Goal: Task Accomplishment & Management: Manage account settings

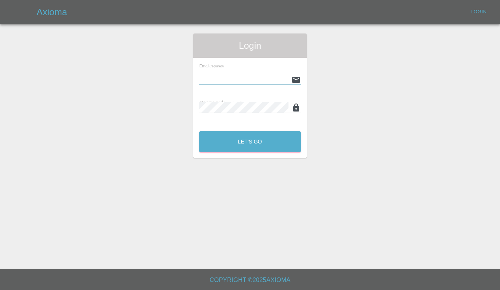
type input "[EMAIL_ADDRESS][DOMAIN_NAME]"
click at [250, 142] on button "Let's Go" at bounding box center [249, 141] width 101 height 21
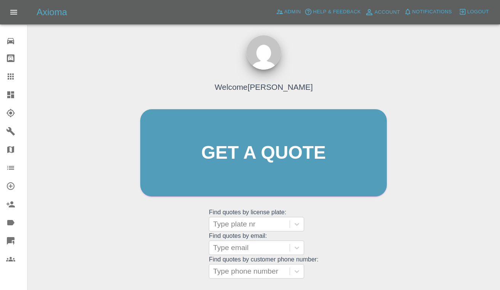
click at [472, 152] on div "Welcome [PERSON_NAME] Get a quote Get a quote Find quotes by license plate: Typ…" at bounding box center [264, 190] width 460 height 274
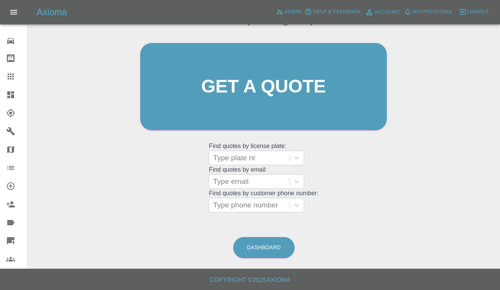
scroll to position [78, 0]
click at [272, 238] on link "Dashboard" at bounding box center [263, 247] width 61 height 21
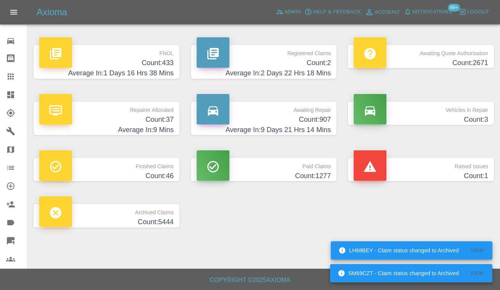
click at [306, 121] on h4 "Count: 907" at bounding box center [264, 120] width 134 height 10
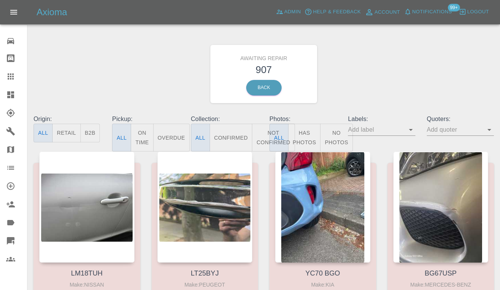
click at [259, 130] on button "Not Confirmed" at bounding box center [273, 138] width 43 height 28
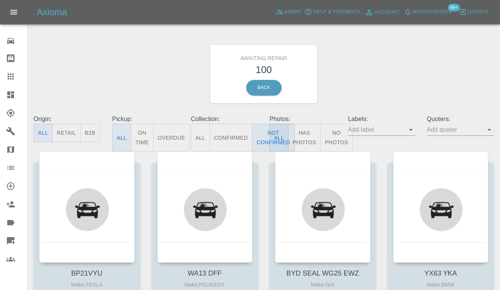
type button "false"
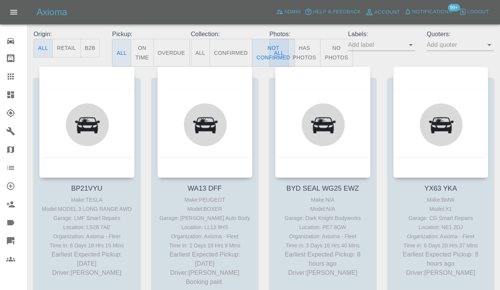
scroll to position [90, 0]
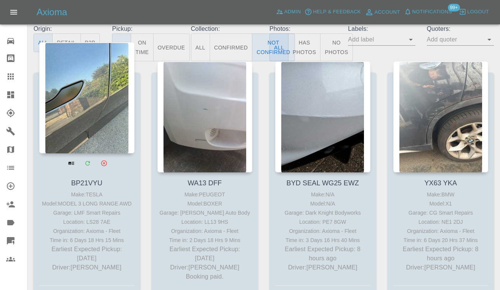
click at [77, 82] on div at bounding box center [86, 97] width 95 height 111
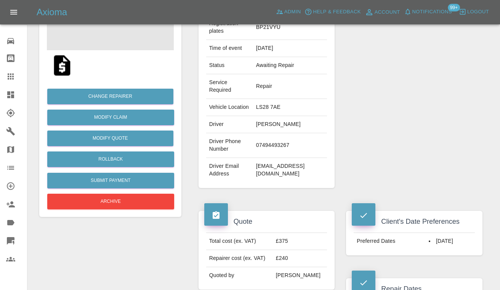
scroll to position [131, 0]
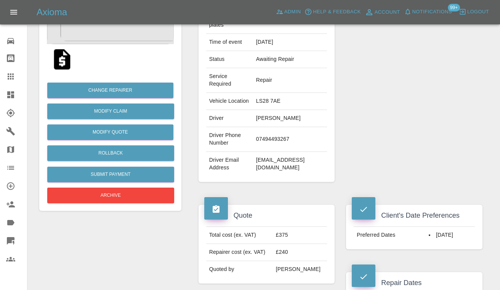
click at [271, 147] on td "07494493267" at bounding box center [290, 139] width 74 height 25
copy td "07494493267"
click at [371, 116] on div "Repairer Repair shop LMF Smart Repairs" at bounding box center [414, 72] width 148 height 243
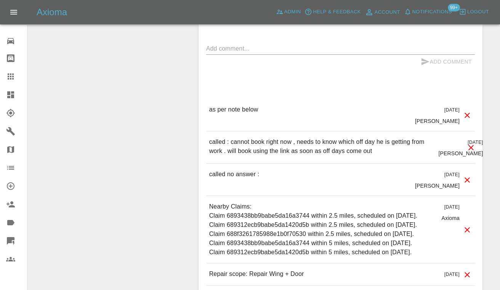
scroll to position [746, 0]
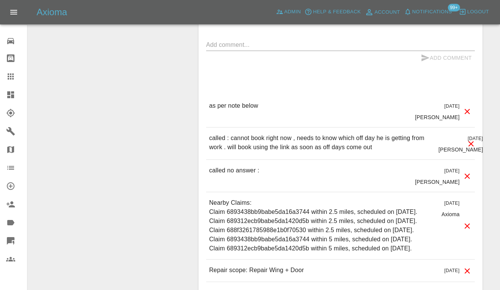
click at [240, 175] on p "called no answer :" at bounding box center [234, 170] width 50 height 9
copy p "called no answer :"
click at [249, 49] on textarea at bounding box center [340, 44] width 269 height 9
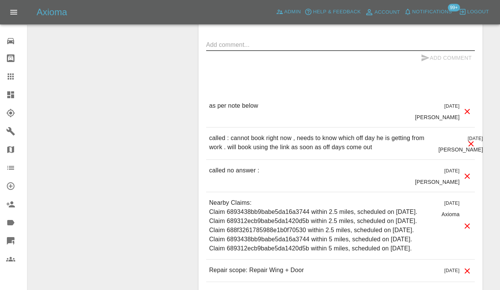
paste textarea "called no answer :"
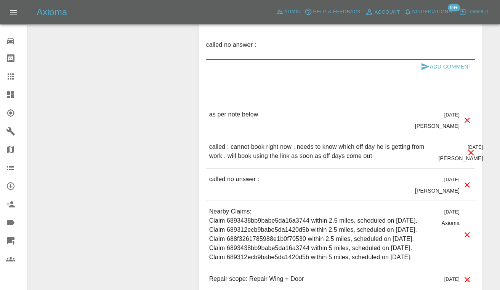
type textarea "called no answer :"
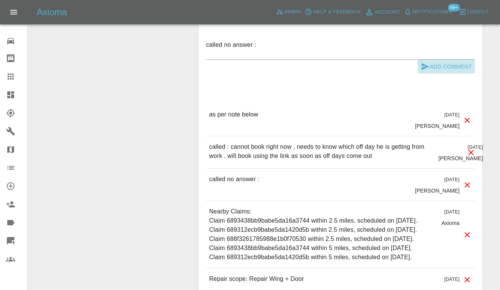
click at [424, 71] on icon "submit" at bounding box center [425, 66] width 9 height 9
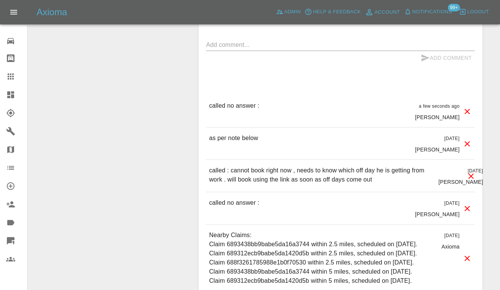
click at [6, 79] on icon at bounding box center [10, 76] width 9 height 9
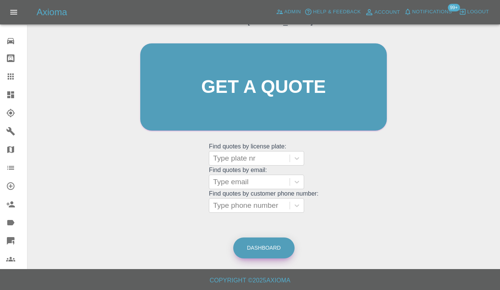
click at [260, 250] on link "Dashboard" at bounding box center [263, 248] width 61 height 21
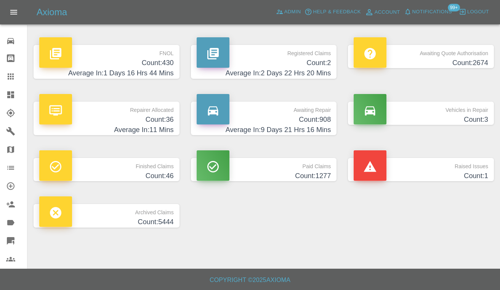
click at [330, 123] on h4 "Count: 908" at bounding box center [264, 120] width 134 height 10
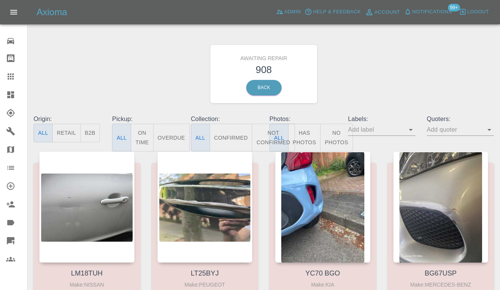
click at [261, 136] on button "Not Confirmed" at bounding box center [273, 138] width 43 height 28
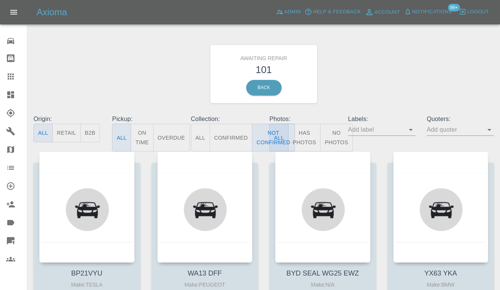
click at [375, 74] on div "Awaiting Repair 101 Back" at bounding box center [264, 74] width 472 height 81
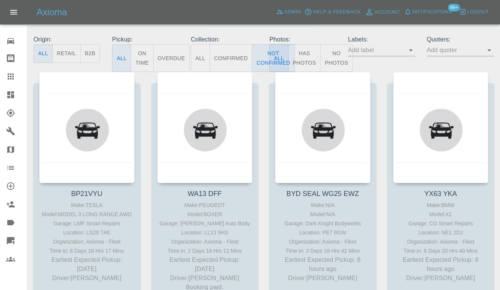
scroll to position [86, 0]
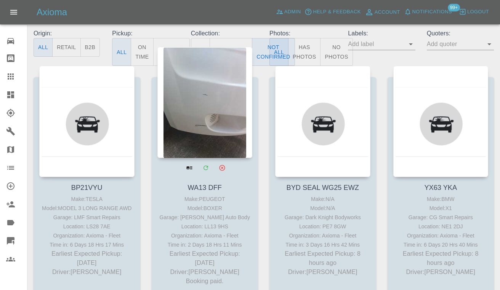
click at [210, 133] on div at bounding box center [204, 102] width 95 height 111
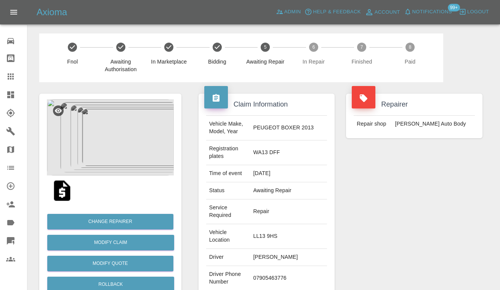
click at [278, 266] on td "07905463776" at bounding box center [288, 278] width 77 height 25
copy td "07905463776"
click at [374, 226] on div "Repairer Repair shop Mike Murray Auto Body" at bounding box center [414, 211] width 148 height 258
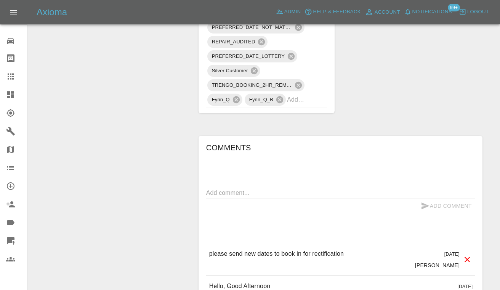
scroll to position [619, 0]
click at [227, 188] on textarea at bounding box center [340, 192] width 269 height 9
type textarea "new dates"
click at [419, 199] on button "Add Comment" at bounding box center [446, 206] width 57 height 14
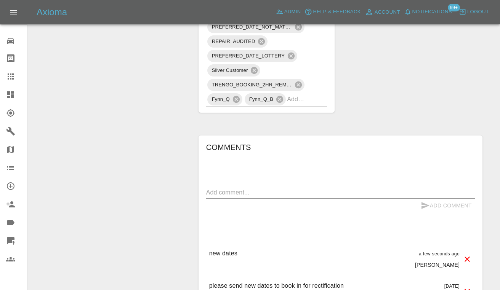
click at [12, 74] on icon at bounding box center [11, 77] width 6 height 6
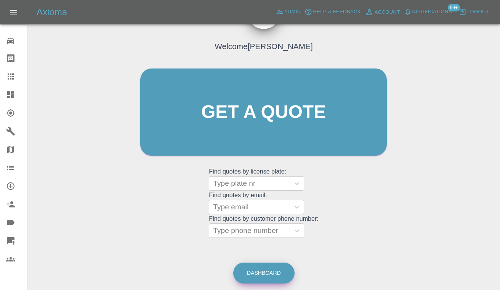
click at [285, 274] on link "Dashboard" at bounding box center [263, 273] width 61 height 21
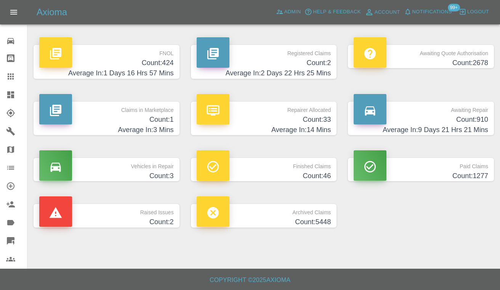
click at [475, 128] on h4 "Average In: 9 Days 21 Hrs 21 Mins" at bounding box center [421, 130] width 134 height 10
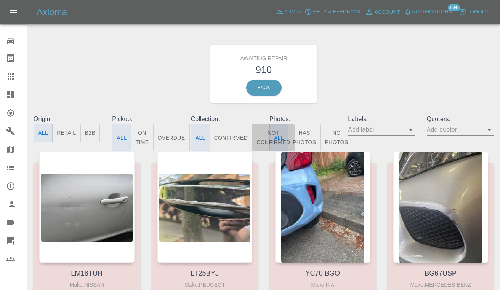
click at [265, 135] on button "Not Confirmed" at bounding box center [273, 138] width 43 height 28
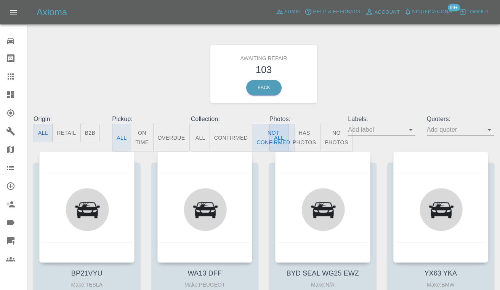
click at [396, 73] on div "Awaiting Repair 103 Back" at bounding box center [264, 74] width 472 height 81
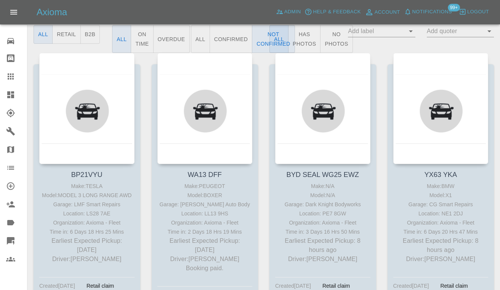
scroll to position [110, 0]
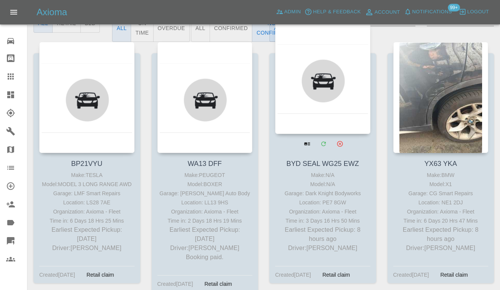
click at [324, 78] on div at bounding box center [322, 78] width 95 height 111
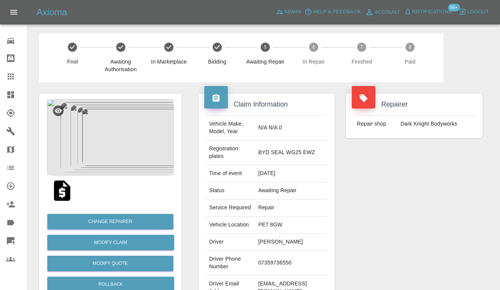
click at [269, 275] on td "07359736550" at bounding box center [291, 263] width 72 height 25
copy td "07359736550"
click at [337, 234] on div "Claim Information Vehicle Make, Model, Year N/A N/A 0 Registration plates BYD S…" at bounding box center [267, 199] width 148 height 235
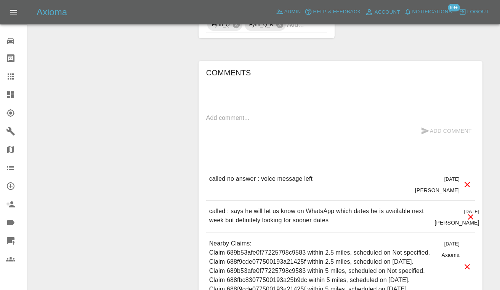
scroll to position [583, 0]
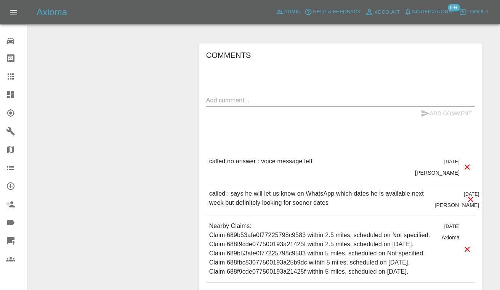
click at [227, 105] on textarea at bounding box center [340, 100] width 269 height 9
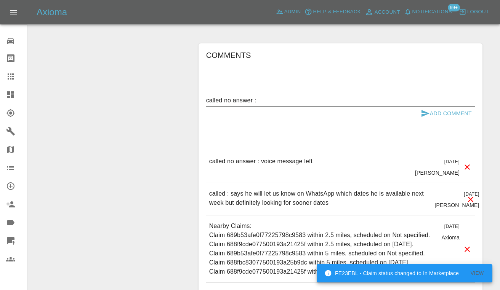
type textarea "called no answer :"
click at [425, 117] on icon "submit" at bounding box center [425, 113] width 8 height 7
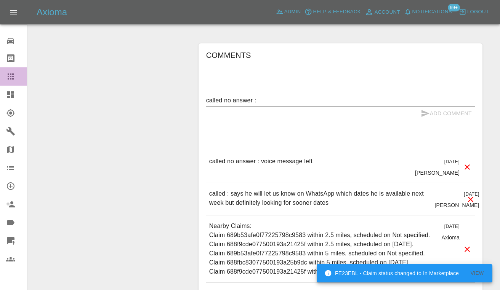
click at [13, 73] on icon at bounding box center [10, 76] width 9 height 9
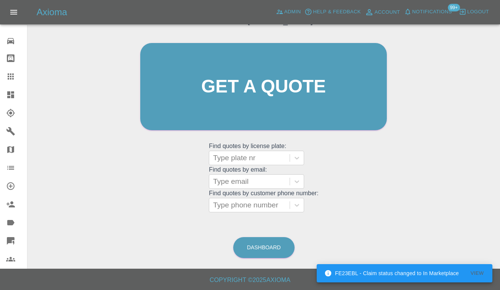
scroll to position [41, 0]
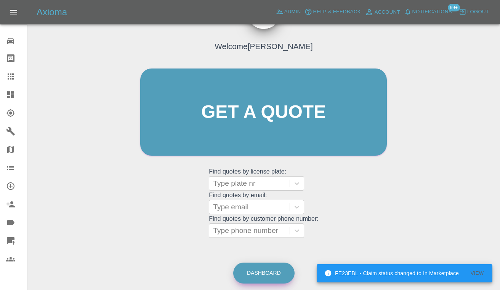
click at [263, 274] on link "Dashboard" at bounding box center [263, 273] width 61 height 21
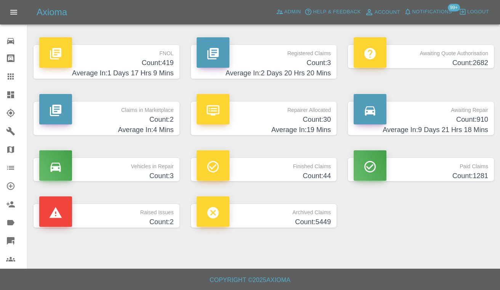
click at [453, 116] on h4 "Count: 910" at bounding box center [421, 120] width 134 height 10
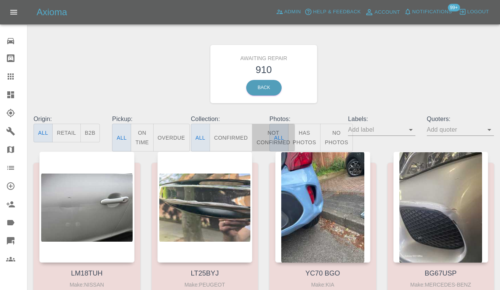
click at [268, 134] on button "Not Confirmed" at bounding box center [273, 138] width 43 height 28
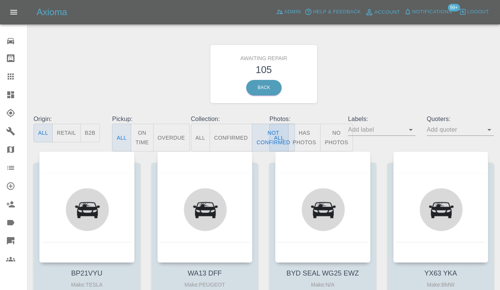
click at [378, 79] on div "Awaiting Repair 105 Back" at bounding box center [264, 74] width 472 height 81
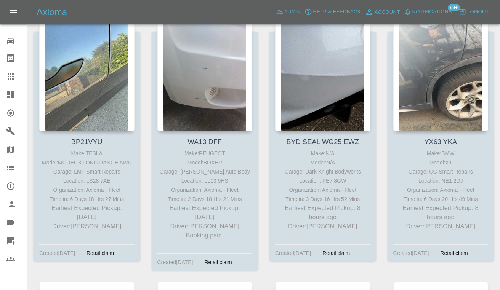
scroll to position [126, 0]
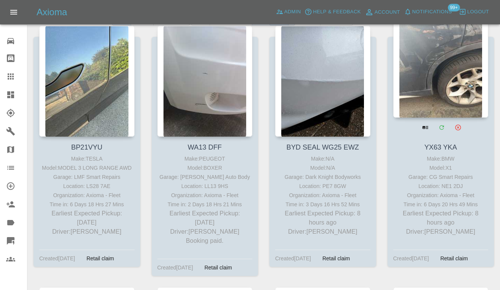
click at [434, 75] on div at bounding box center [440, 61] width 95 height 111
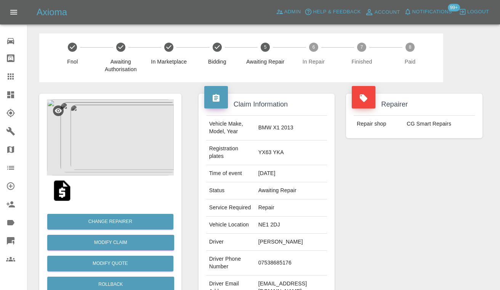
click at [275, 271] on td "07538685176" at bounding box center [291, 263] width 72 height 25
copy td "07538685176"
click at [413, 223] on div "Repairer Repair shop CG Smart Repairs" at bounding box center [414, 199] width 148 height 235
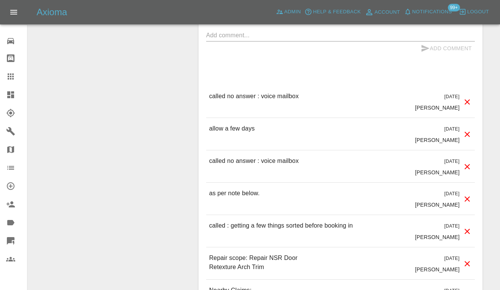
scroll to position [663, 0]
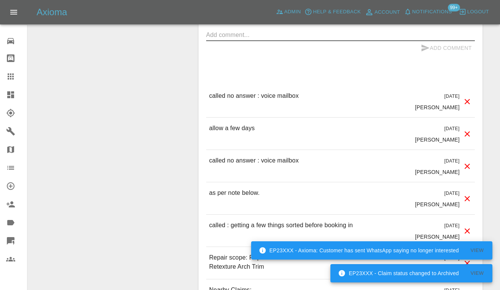
click at [234, 39] on textarea at bounding box center [340, 34] width 269 height 9
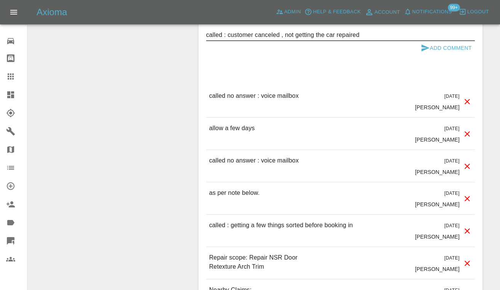
type textarea "called : customer canceled , not getting the car repaired"
click at [426, 53] on icon "submit" at bounding box center [425, 47] width 9 height 9
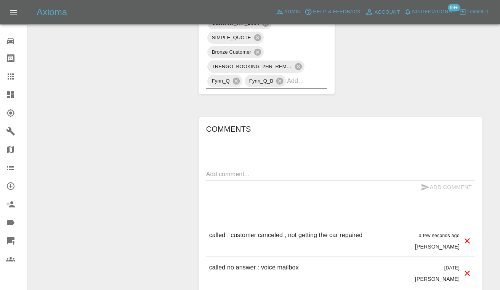
scroll to position [512, 0]
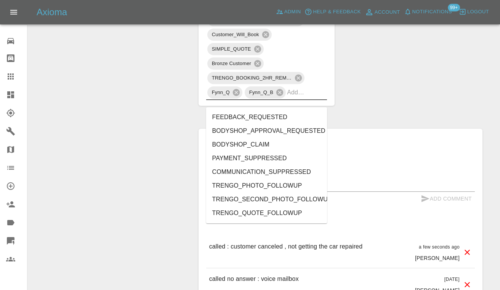
click at [297, 98] on input "text" at bounding box center [296, 92] width 19 height 12
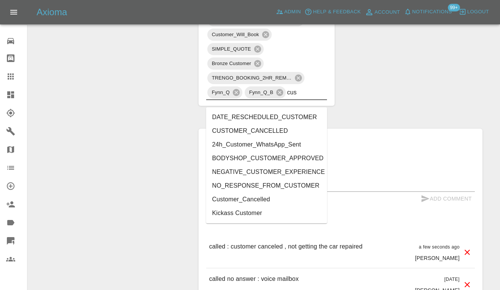
type input "cust"
click at [259, 129] on li "CUSTOMER_CANCELLED" at bounding box center [266, 131] width 121 height 14
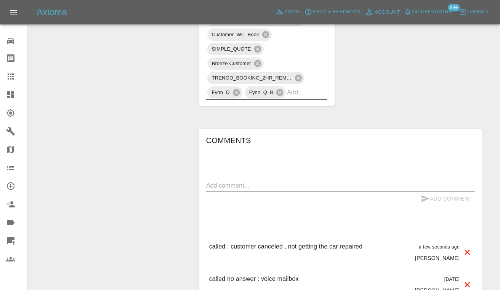
click at [156, 88] on div "Change Repairer Modify Claim Modify Quote Rollback Submit Payment Archive" at bounding box center [111, 69] width 154 height 999
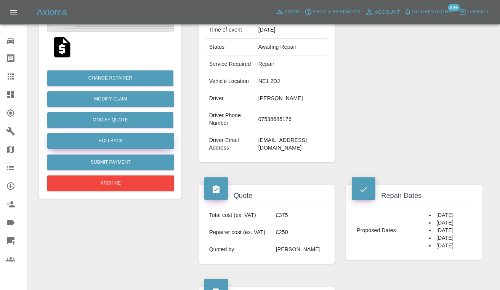
scroll to position [141, 0]
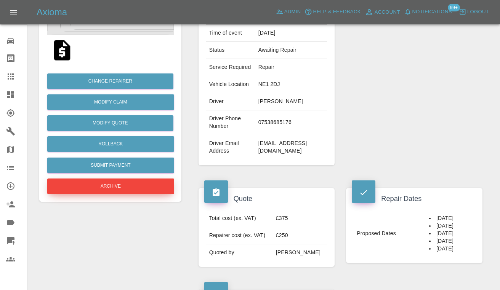
click at [97, 185] on button "Archive" at bounding box center [110, 187] width 127 height 16
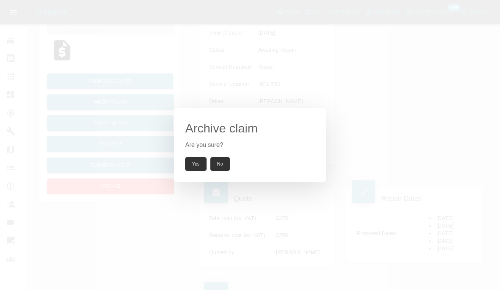
click at [197, 171] on div "Archive claim Are you sure? Yes No" at bounding box center [250, 145] width 152 height 75
click at [196, 169] on button "Yes" at bounding box center [195, 164] width 21 height 14
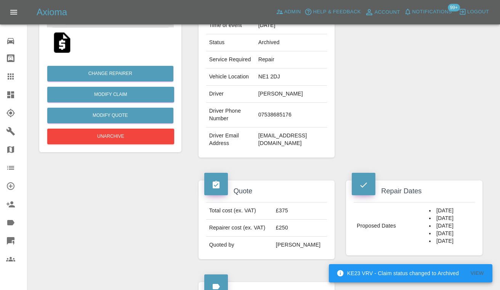
click at [16, 78] on div at bounding box center [16, 76] width 21 height 9
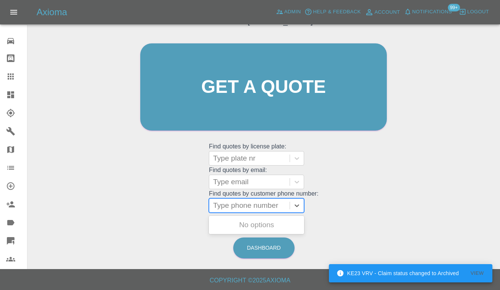
click at [241, 206] on div "Type phone number" at bounding box center [249, 205] width 73 height 9
paste input "07765980275"
type input "07765980275"
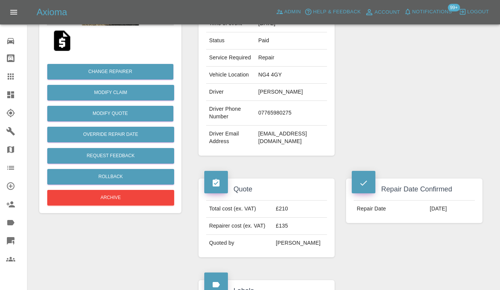
scroll to position [160, 0]
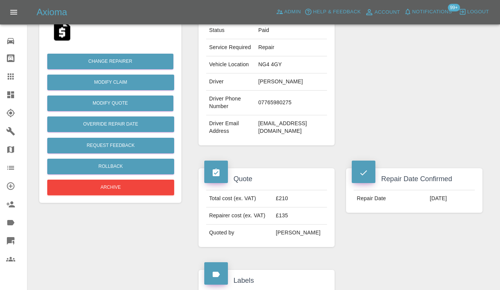
click at [371, 88] on div "Repairer Repair shop Kustom Alloys" at bounding box center [414, 39] width 148 height 235
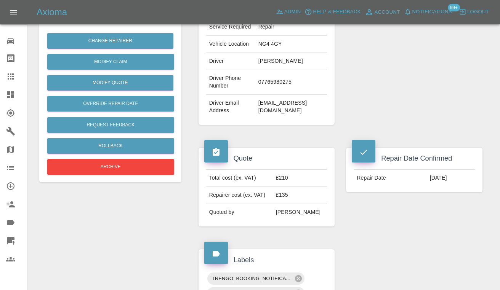
scroll to position [175, 0]
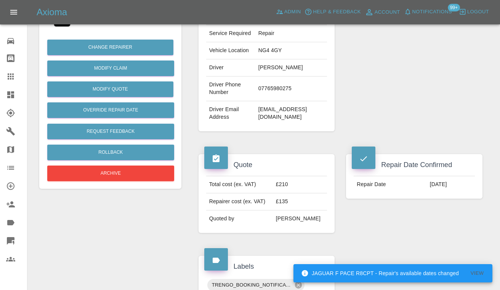
click at [454, 91] on div "Repairer Repair shop Kustom Alloys" at bounding box center [414, 25] width 148 height 235
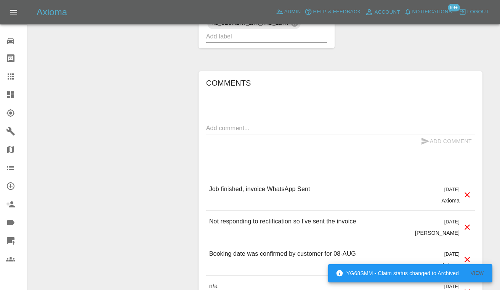
scroll to position [692, 0]
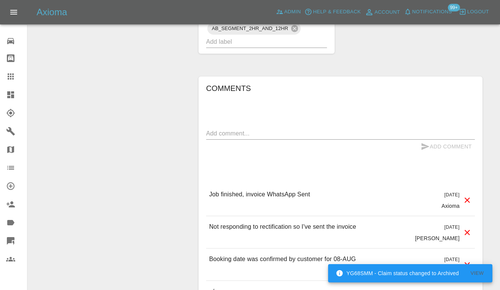
click at [231, 129] on textarea at bounding box center [340, 133] width 269 height 9
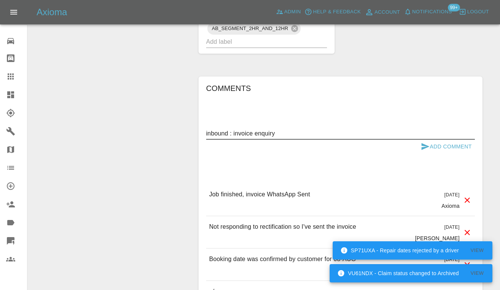
type textarea "inbound : invoice enquiry"
click at [423, 142] on icon "submit" at bounding box center [425, 146] width 9 height 9
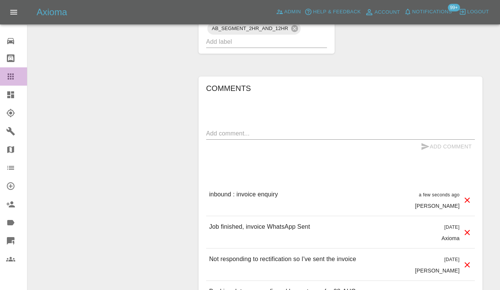
click at [13, 77] on icon at bounding box center [11, 77] width 6 height 6
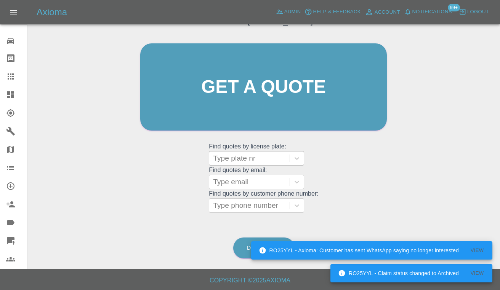
click at [251, 161] on div "Type plate nr" at bounding box center [249, 158] width 73 height 9
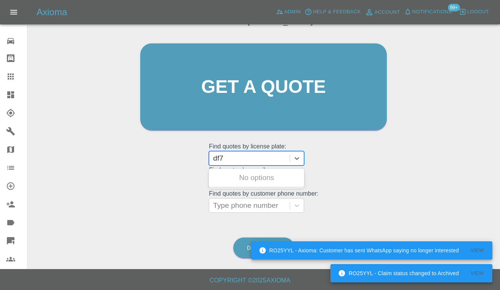
type input "df74"
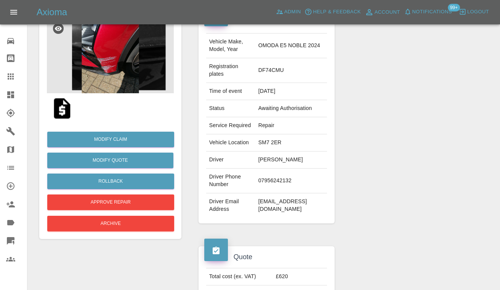
scroll to position [70, 0]
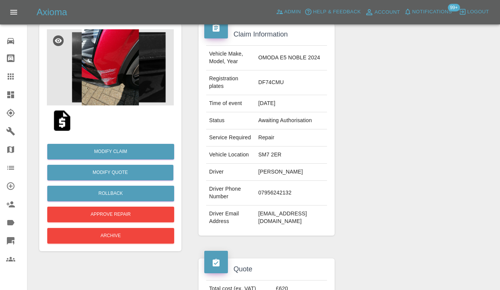
click at [68, 115] on img at bounding box center [62, 121] width 24 height 24
click at [92, 75] on img at bounding box center [110, 67] width 127 height 76
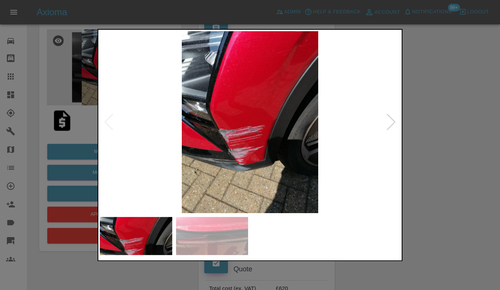
click at [206, 229] on img at bounding box center [212, 236] width 72 height 38
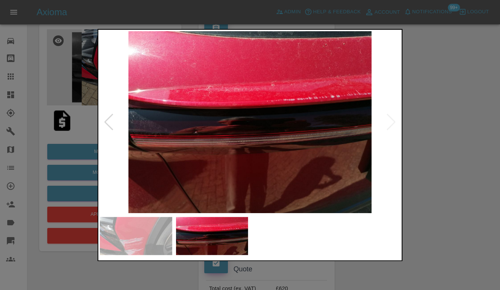
click at [145, 237] on img at bounding box center [136, 236] width 72 height 38
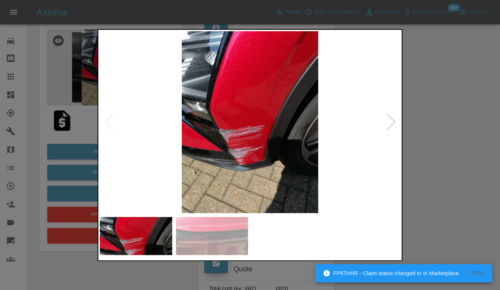
click at [206, 234] on img at bounding box center [212, 236] width 72 height 38
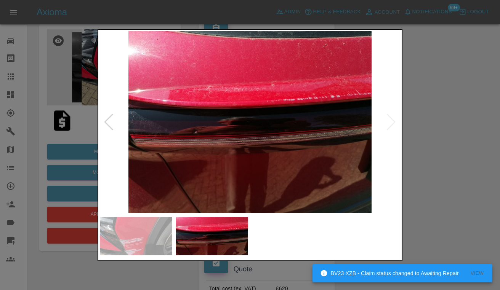
scroll to position [0, 0]
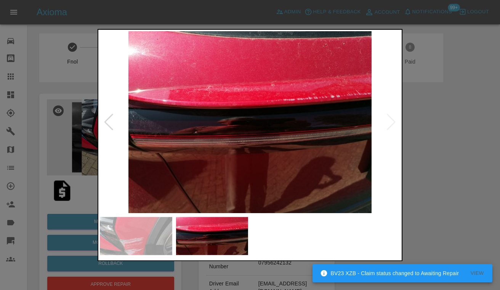
click at [431, 137] on div at bounding box center [250, 145] width 500 height 290
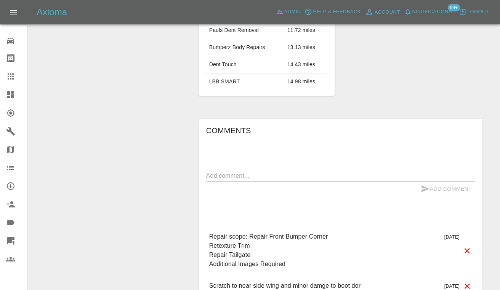
scroll to position [534, 0]
click at [234, 171] on textarea at bounding box center [340, 175] width 269 height 9
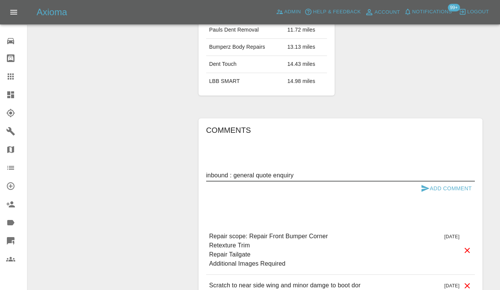
type textarea "inbound : general quote enquiry"
click at [427, 184] on icon "submit" at bounding box center [425, 188] width 9 height 9
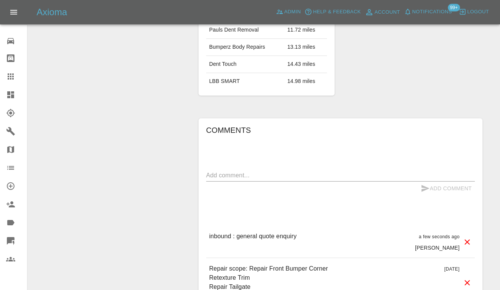
click at [11, 80] on icon at bounding box center [11, 77] width 6 height 6
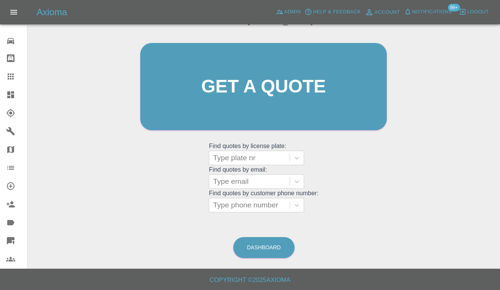
scroll to position [66, 0]
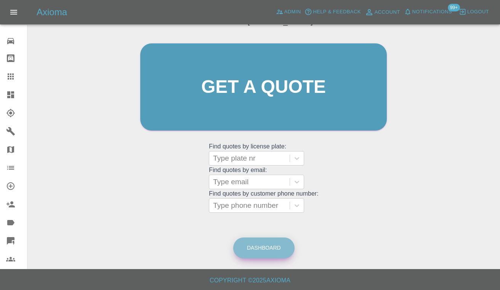
click at [270, 241] on link "Dashboard" at bounding box center [263, 248] width 61 height 21
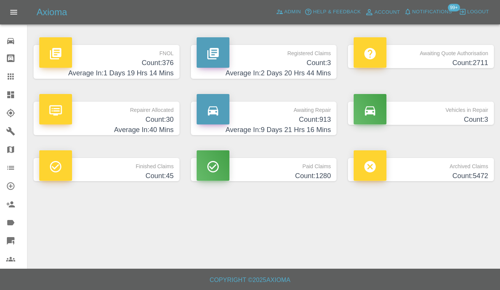
click at [293, 119] on h4 "Count: 913" at bounding box center [264, 120] width 134 height 10
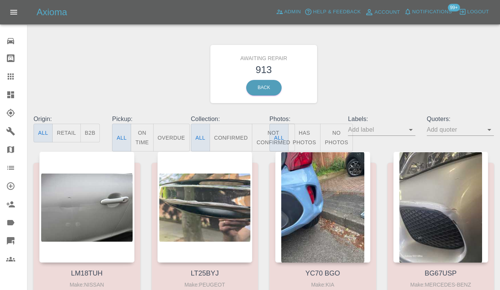
click at [257, 138] on button "Not Confirmed" at bounding box center [273, 138] width 43 height 28
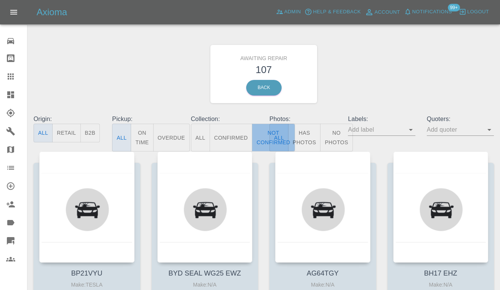
click at [263, 135] on button "Not Confirmed" at bounding box center [273, 138] width 43 height 28
type button "false"
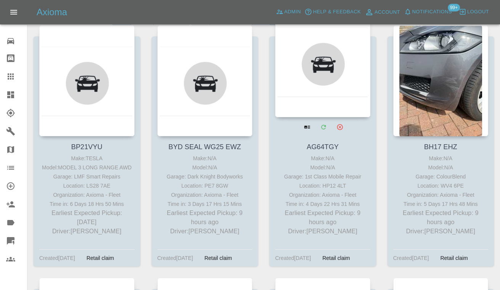
scroll to position [125, 0]
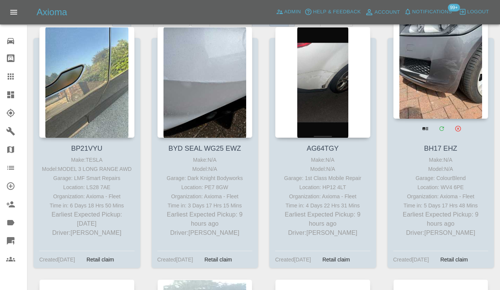
click at [457, 83] on div at bounding box center [440, 63] width 95 height 111
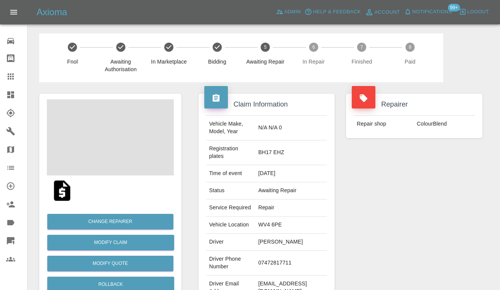
click at [287, 251] on td "07472817711" at bounding box center [291, 263] width 72 height 25
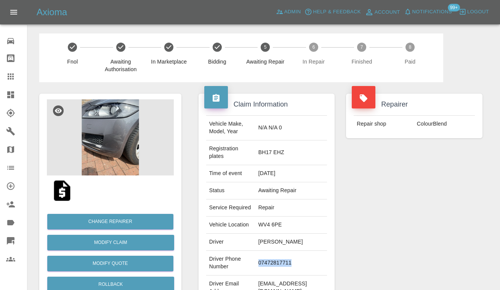
copy td "07472817711"
click at [401, 251] on div "Repairer Repair shop ColourBlend" at bounding box center [414, 199] width 148 height 235
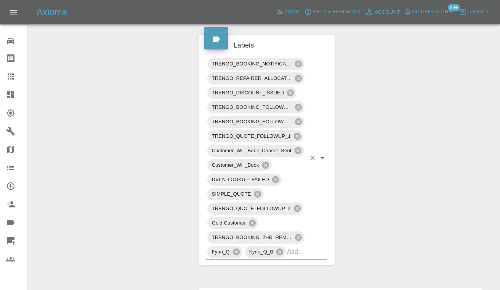
scroll to position [434, 0]
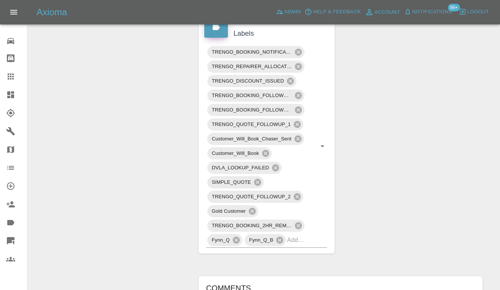
click at [459, 163] on div "Claim Information Vehicle Make, Model, Year N/A N/A 0 Registration plates BH17 …" at bounding box center [340, 95] width 295 height 895
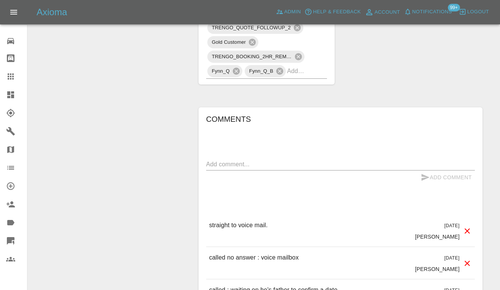
scroll to position [612, 0]
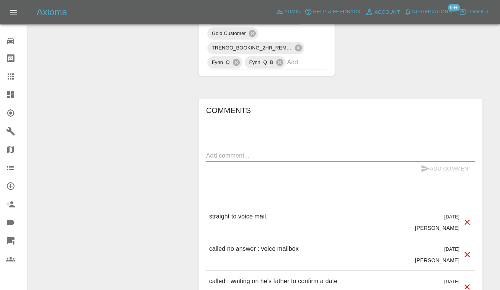
click at [221, 151] on textarea at bounding box center [340, 155] width 269 height 9
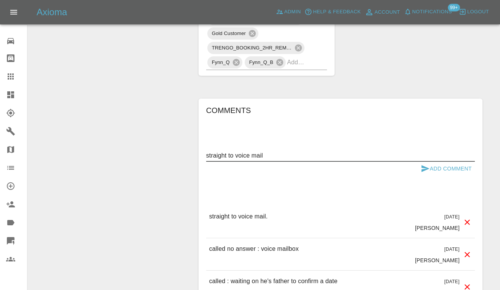
type textarea "straight to voice mail"
click at [421, 164] on icon "submit" at bounding box center [425, 168] width 9 height 9
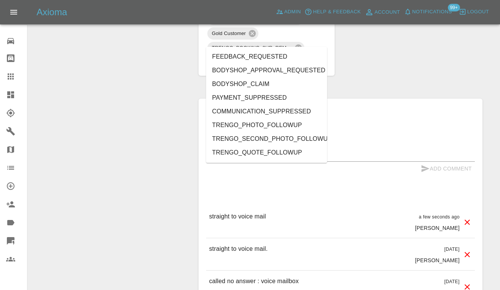
click at [300, 56] on input "text" at bounding box center [296, 62] width 19 height 12
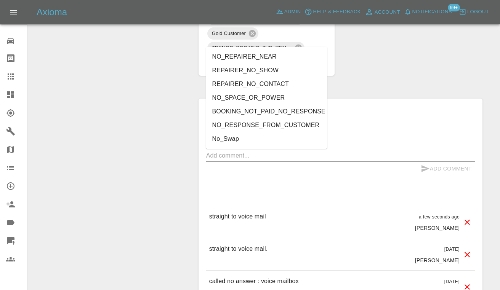
type input "no_re"
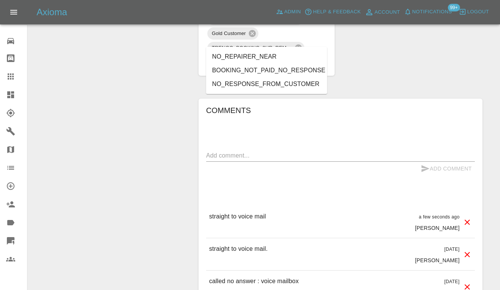
click at [258, 80] on li "NO_RESPONSE_FROM_CUSTOMER" at bounding box center [266, 84] width 121 height 14
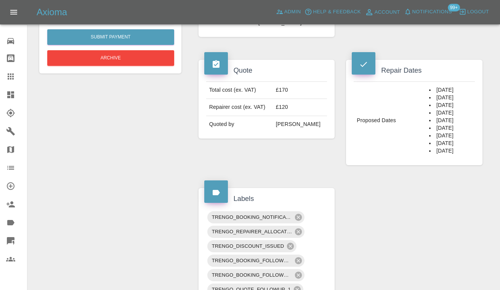
scroll to position [268, 0]
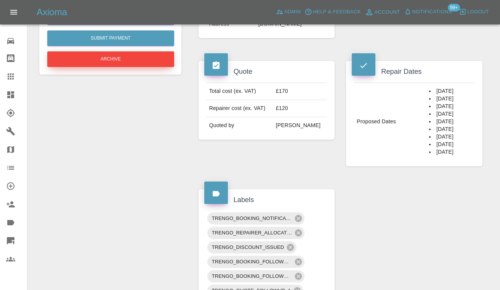
click at [110, 59] on button "Archive" at bounding box center [110, 59] width 127 height 16
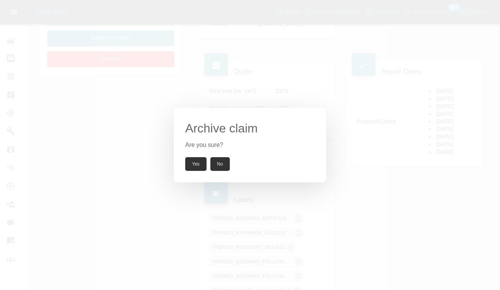
click at [195, 165] on button "Yes" at bounding box center [195, 164] width 21 height 14
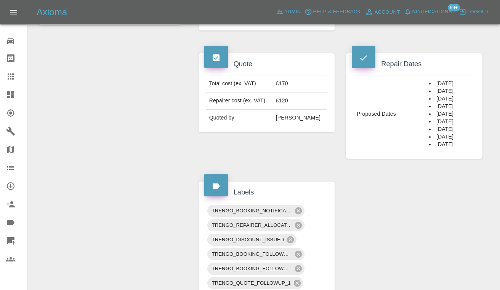
click at [391, 181] on div "Claim Information Vehicle Make, Model, Year N/A N/A 0 Registration plates BH17 …" at bounding box center [340, 277] width 295 height 941
click at [14, 81] on link "Claims" at bounding box center [13, 76] width 27 height 18
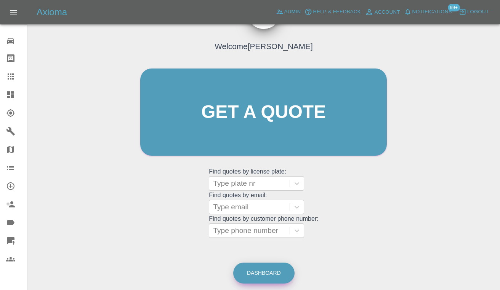
click at [255, 271] on link "Dashboard" at bounding box center [263, 273] width 61 height 21
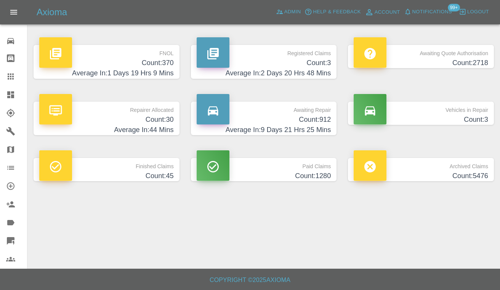
click at [305, 117] on h4 "Count: 912" at bounding box center [264, 120] width 134 height 10
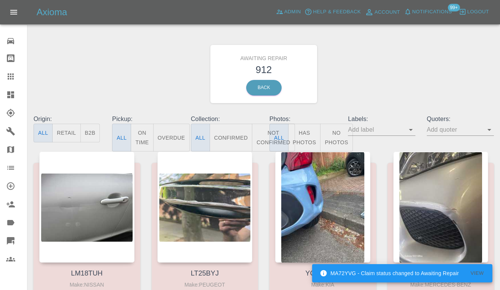
click at [262, 135] on button "Not Confirmed" at bounding box center [273, 138] width 43 height 28
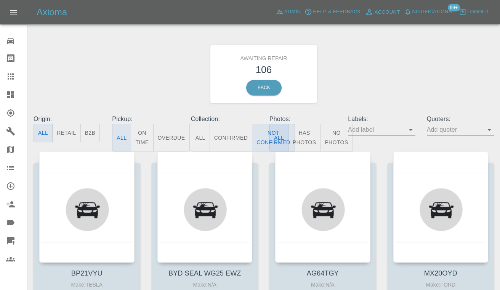
type button "false"
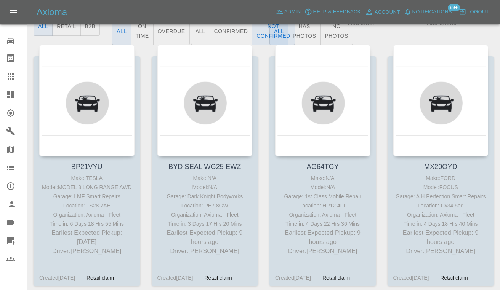
scroll to position [110, 0]
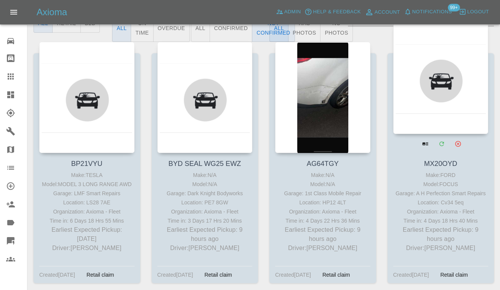
click at [439, 73] on div at bounding box center [440, 78] width 95 height 111
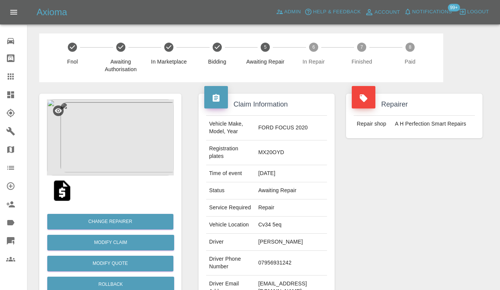
click at [272, 258] on td "07956931242" at bounding box center [291, 263] width 72 height 25
copy td "07956931242"
click at [397, 222] on div "Repairer Repair shop A H Perfection Smart Repairs" at bounding box center [414, 199] width 148 height 235
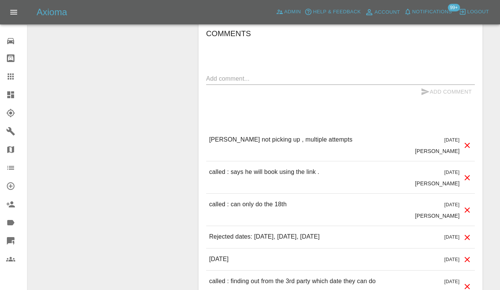
scroll to position [674, 0]
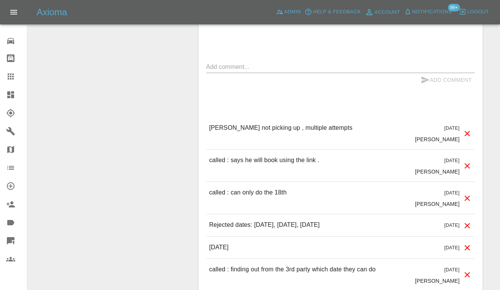
click at [315, 51] on div "Comments x Add Comment Julian not picking up , multiple attempts 3 days ago Cas…" at bounding box center [340, 196] width 269 height 360
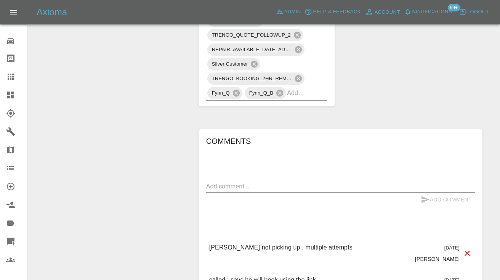
scroll to position [549, 0]
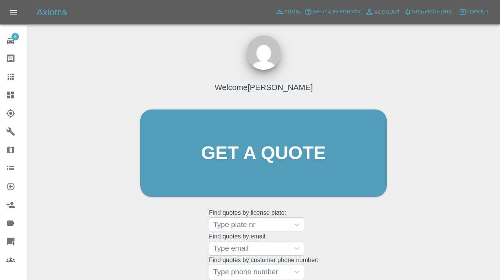
click at [388, 226] on div "Welcome [PERSON_NAME] Get a quote Get a quote Find quotes by license plate: Typ…" at bounding box center [263, 168] width 263 height 230
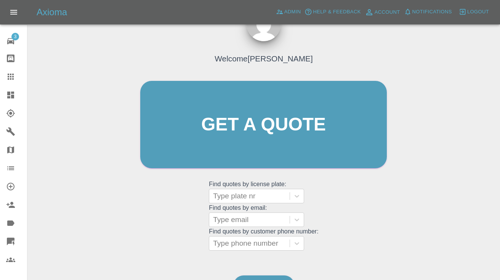
scroll to position [78, 0]
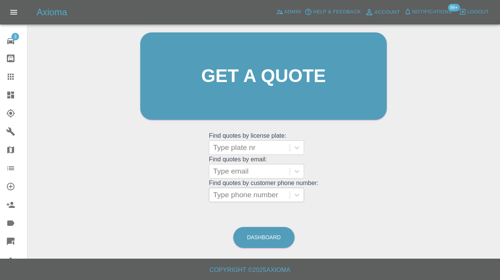
click at [272, 189] on div at bounding box center [249, 194] width 73 height 11
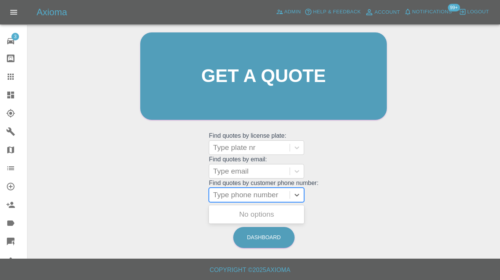
paste input "07951685685"
type input "07951685685"
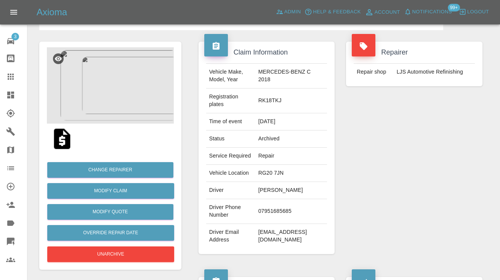
scroll to position [47, 0]
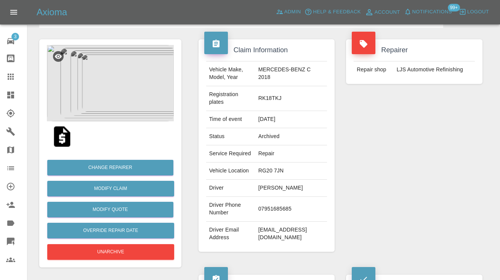
click at [301, 221] on td "lgve@hotmail.co.uk" at bounding box center [291, 233] width 72 height 24
click at [398, 173] on div "Repairer Repair shop LJS Automotive Refinishing" at bounding box center [414, 145] width 148 height 235
drag, startPoint x: 323, startPoint y: 217, endPoint x: 269, endPoint y: 215, distance: 54.5
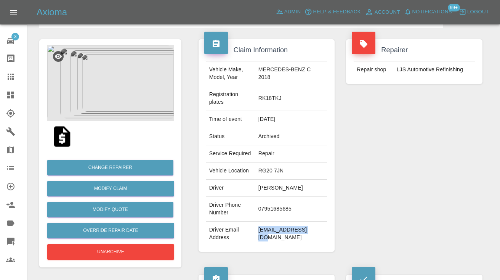
click at [269, 221] on td "lgve@hotmail.co.uk" at bounding box center [291, 233] width 72 height 24
copy td "lgve@hotmail.co.uk"
click at [389, 0] on div "Axioma Admin Help & Feedback Account Notifications 99+ Logout" at bounding box center [250, 12] width 500 height 24
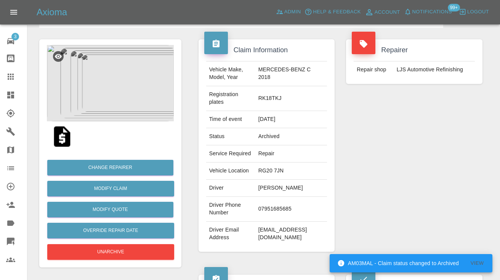
click at [8, 80] on icon at bounding box center [10, 76] width 9 height 9
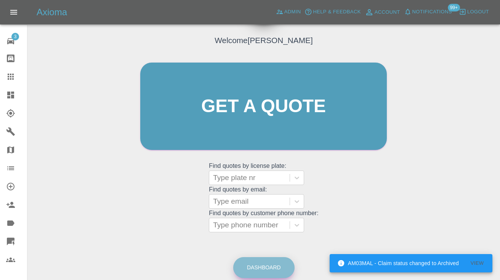
click at [266, 262] on link "Dashboard" at bounding box center [263, 267] width 61 height 21
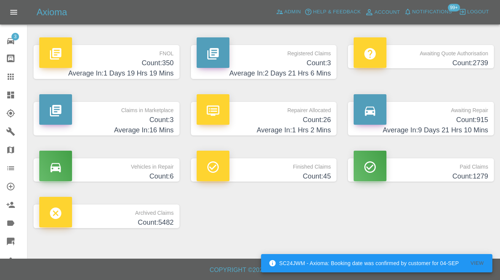
click at [456, 119] on h4 "Count: 915" at bounding box center [421, 120] width 134 height 10
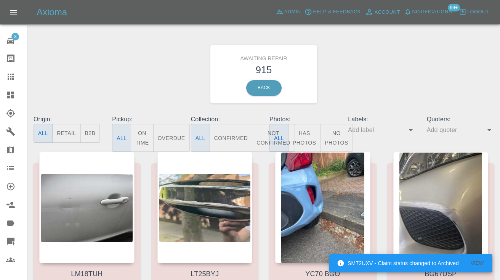
click at [254, 137] on button "Not Confirmed" at bounding box center [273, 138] width 43 height 28
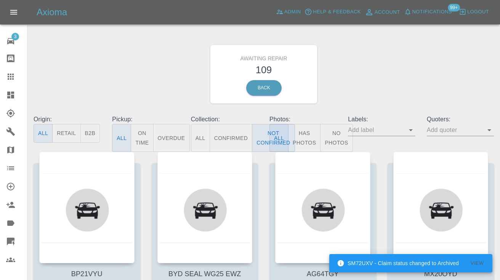
click at [470, 55] on div "Awaiting Repair 109 Back" at bounding box center [264, 74] width 472 height 81
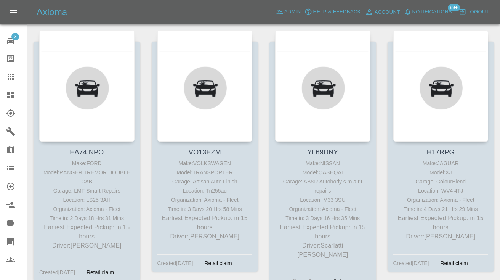
scroll to position [381, 0]
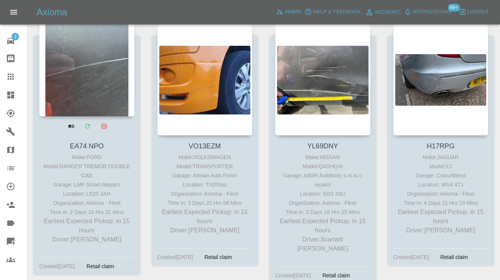
click at [101, 67] on div at bounding box center [86, 60] width 95 height 111
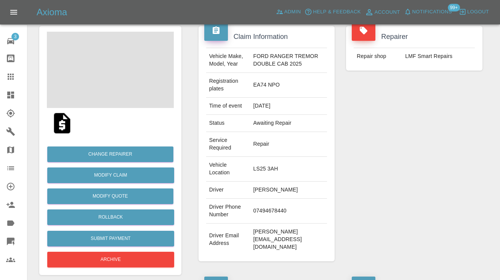
scroll to position [74, 0]
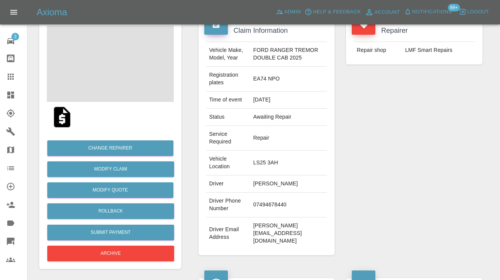
click at [269, 200] on td "07494678440" at bounding box center [288, 204] width 77 height 25
copy td "07494678440"
click at [431, 156] on div "Repairer Repair shop LMF Smart Repairs" at bounding box center [414, 137] width 148 height 258
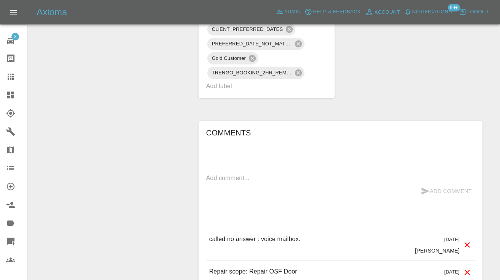
scroll to position [588, 0]
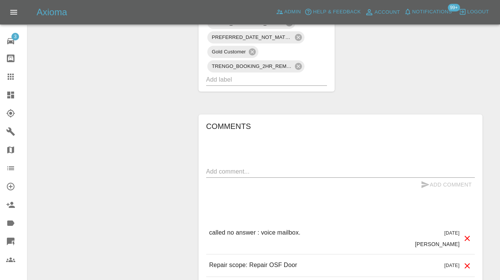
click at [230, 167] on textarea at bounding box center [340, 171] width 269 height 9
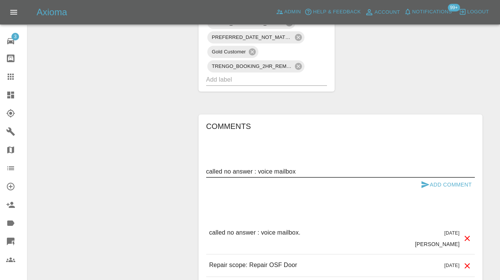
type textarea "called no answer : voice mailbox"
click at [423, 181] on icon "submit" at bounding box center [425, 184] width 8 height 7
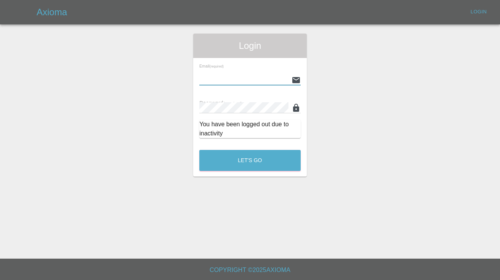
type input "Castrokhonqwana@gmail.com"
click at [250, 160] on button "Let's Go" at bounding box center [249, 160] width 101 height 21
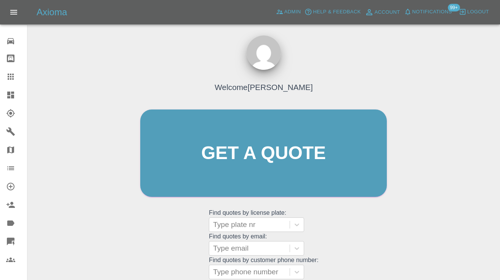
click at [427, 244] on div "Welcome Castro Get a quote Get a quote Find quotes by license plate: Type plate…" at bounding box center [264, 190] width 460 height 274
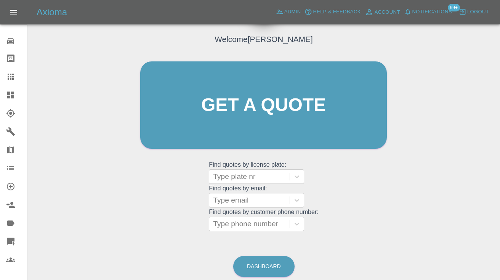
scroll to position [53, 0]
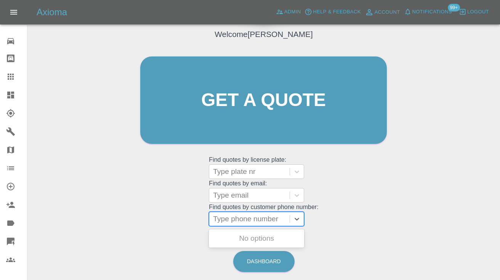
click at [235, 220] on div "Type phone number" at bounding box center [249, 218] width 73 height 9
paste input "07494678440"
type input "07494678440"
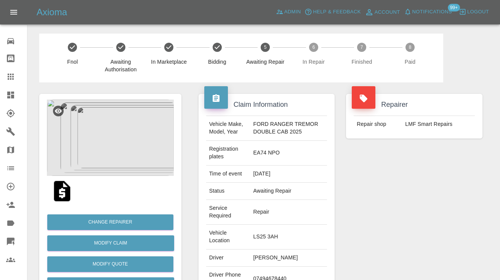
click at [427, 232] on div "Repairer Repair shop LMF Smart Repairs" at bounding box center [414, 211] width 148 height 258
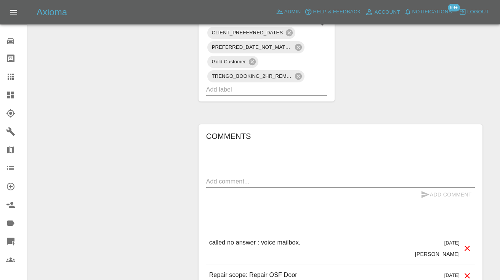
scroll to position [580, 0]
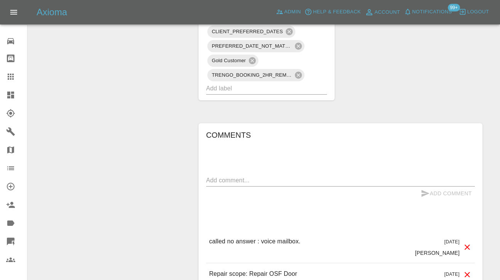
click at [227, 176] on textarea at bounding box center [340, 180] width 269 height 9
type textarea "called no answer : voice mailbox"
click at [422, 190] on icon "submit" at bounding box center [425, 193] width 8 height 7
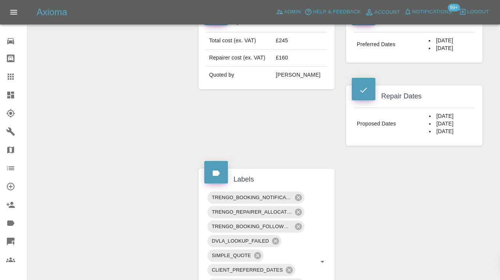
scroll to position [339, 0]
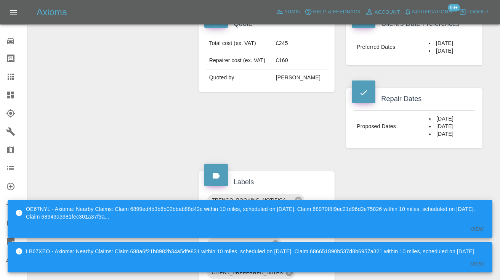
click at [296, 97] on div "Quote Total cost (ex. VAT) £245 Repairer cost (ex. VAT) £160 Quoted by Eric Ord…" at bounding box center [267, 81] width 148 height 158
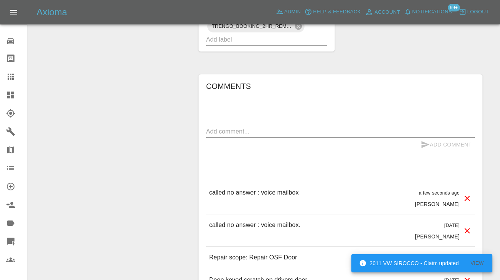
scroll to position [631, 0]
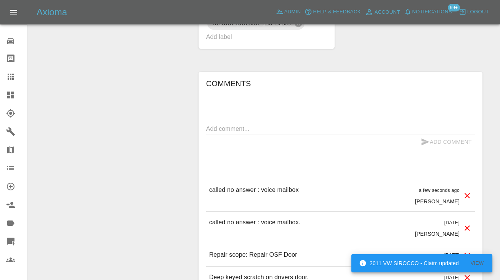
click at [10, 79] on icon at bounding box center [11, 77] width 6 height 6
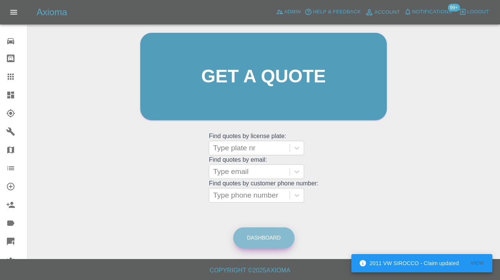
click at [273, 239] on link "Dashboard" at bounding box center [263, 237] width 61 height 21
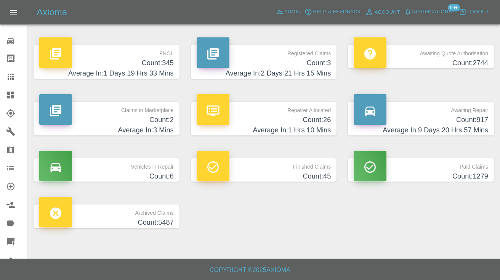
click at [473, 112] on p "Awaiting Repair" at bounding box center [421, 108] width 134 height 13
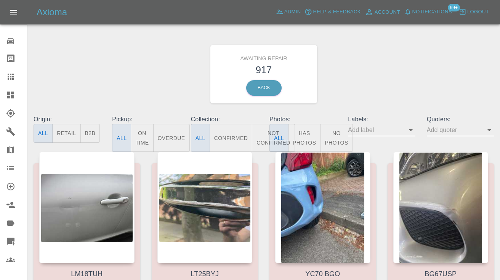
click at [10, 80] on icon at bounding box center [10, 76] width 9 height 9
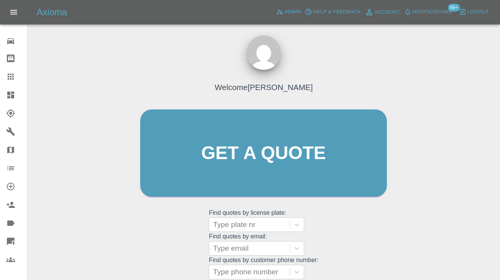
click at [380, 224] on div "Welcome Castro Get a quote Get a quote Find quotes by license plate: Type plate…" at bounding box center [263, 168] width 263 height 230
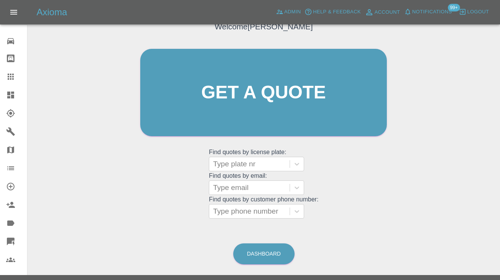
scroll to position [79, 0]
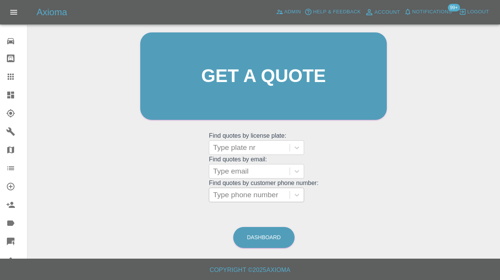
click at [259, 194] on div "Type phone number" at bounding box center [249, 194] width 73 height 9
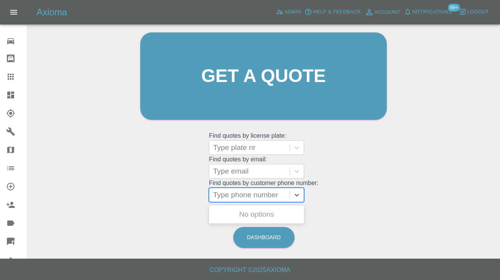
paste input "07503102947"
type input "07503102947"
click at [229, 147] on div "Type plate nr" at bounding box center [249, 147] width 73 height 9
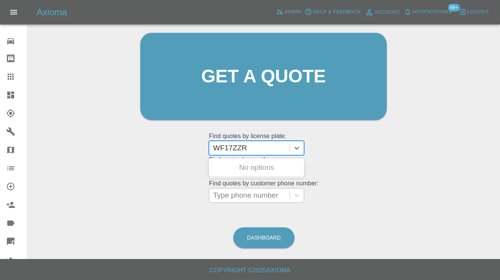
click at [232, 147] on input "WF17ZZR" at bounding box center [231, 147] width 36 height 9
click at [227, 151] on input "WF17 ZZR" at bounding box center [232, 147] width 38 height 9
type input "wf17zzr"
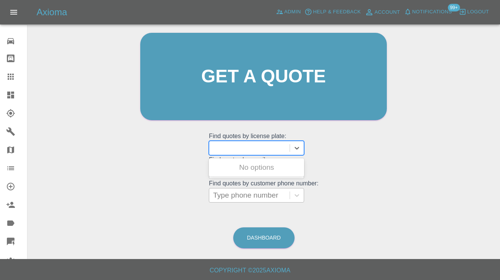
click at [315, 200] on grid "Find quotes by customer phone number: Type phone number" at bounding box center [263, 191] width 109 height 22
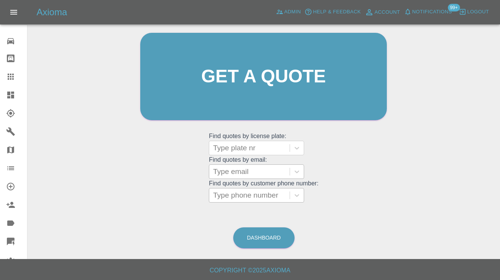
click at [230, 170] on div "Type email" at bounding box center [249, 171] width 73 height 9
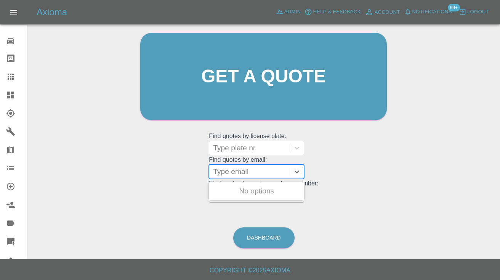
paste input "jonandkarincox@hotmail.com"
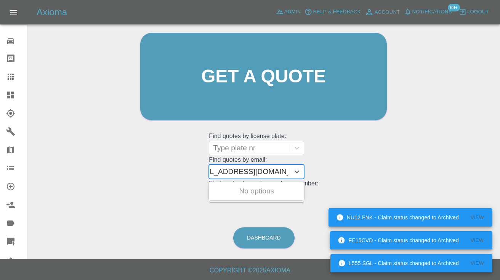
type input "jonandkarincox@hotmail.com"
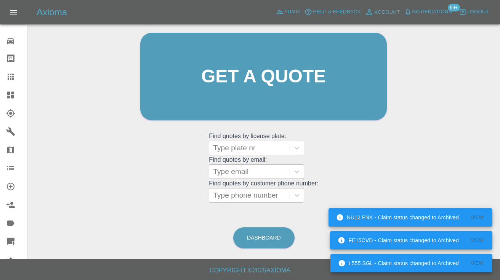
scroll to position [0, 0]
click at [265, 217] on div "Welcome Castro Get a quote Get a quote Find quotes by license plate: Type plate…" at bounding box center [264, 113] width 460 height 274
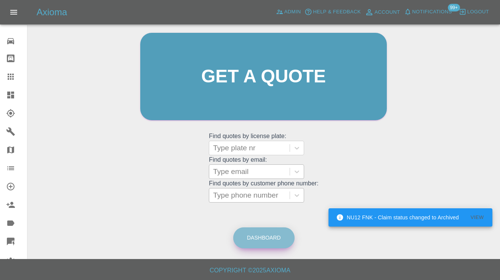
click at [265, 233] on link "Dashboard" at bounding box center [263, 237] width 61 height 21
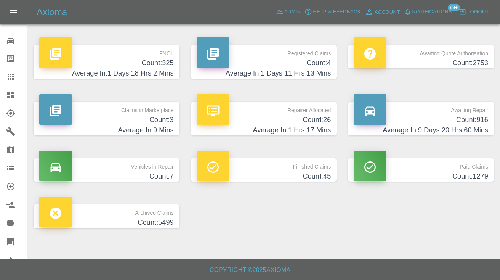
click at [466, 123] on h4 "Count: 916" at bounding box center [421, 120] width 134 height 10
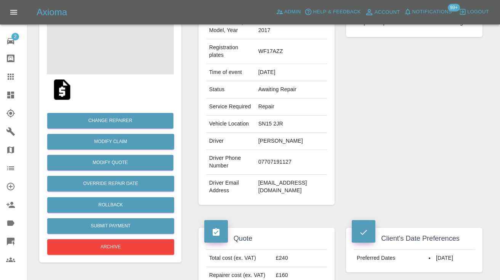
scroll to position [100, 0]
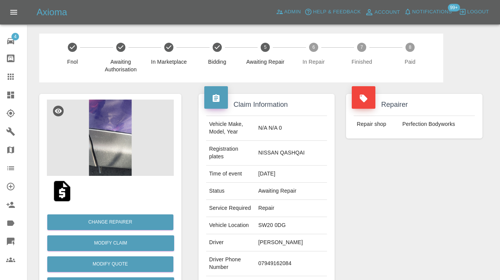
click at [396, 181] on div "Repairer Repair shop Perfection Bodyworks" at bounding box center [414, 199] width 148 height 235
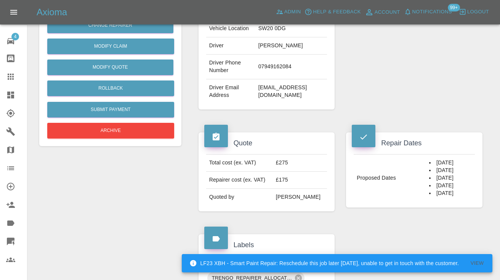
scroll to position [190, 0]
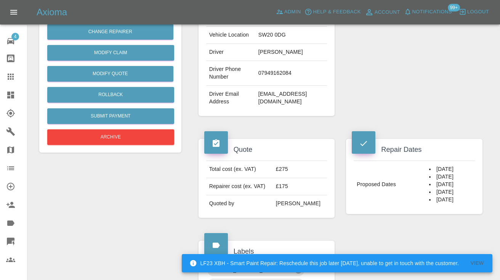
click at [275, 77] on td "07949162084" at bounding box center [291, 73] width 72 height 25
copy td "07949162084"
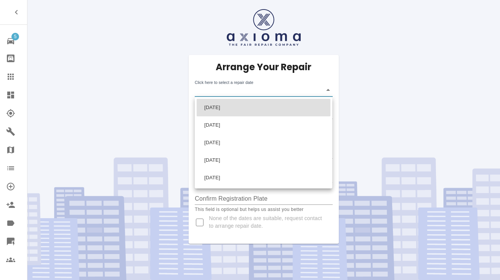
click at [227, 87] on body "5 Repair home Bodyshop home Claims Dashboard Explorer Garages Map Organization …" at bounding box center [250, 140] width 500 height 280
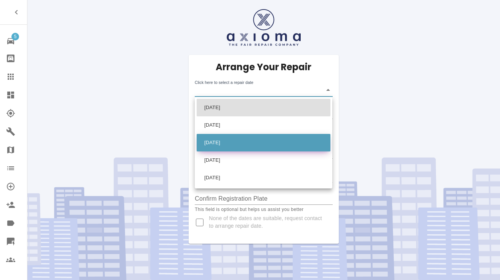
click at [220, 144] on li "[DATE]" at bounding box center [264, 143] width 134 height 18
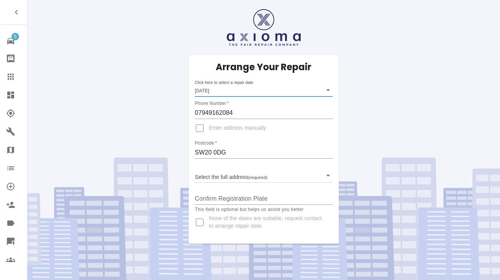
type input "[DATE]T00:00:00.000Z"
click at [213, 178] on body "5 Repair home Bodyshop home Claims Dashboard Explorer Garages Map Organization …" at bounding box center [250, 140] width 500 height 280
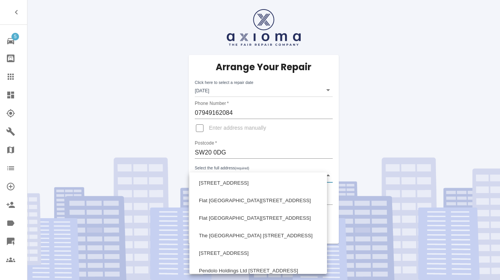
scroll to position [346, 0]
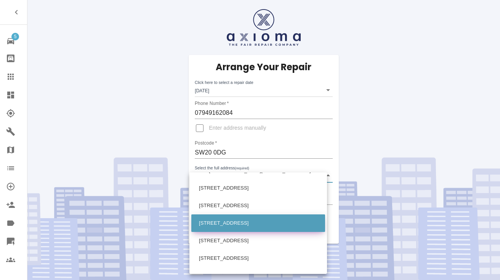
click at [215, 228] on li "[STREET_ADDRESS]" at bounding box center [258, 223] width 134 height 18
type input "[STREET_ADDRESS]"
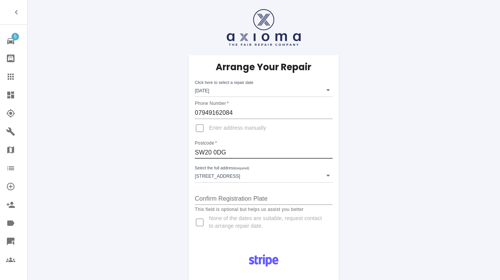
click at [214, 157] on input "SW20 0DG" at bounding box center [264, 152] width 138 height 12
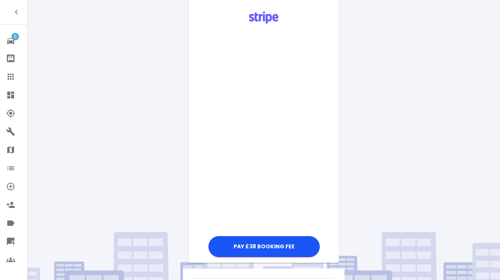
scroll to position [254, 0]
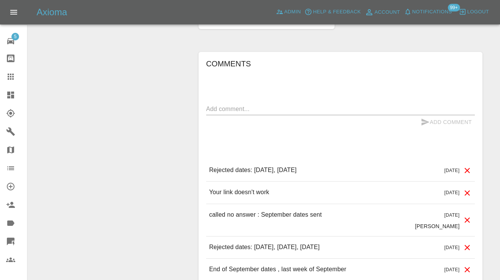
scroll to position [581, 0]
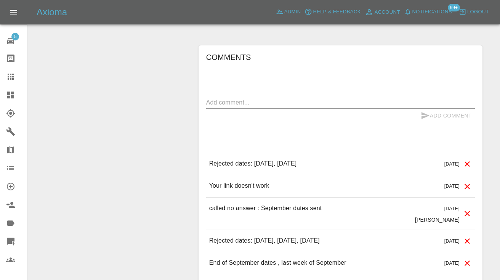
click at [256, 105] on textarea at bounding box center [340, 102] width 269 height 9
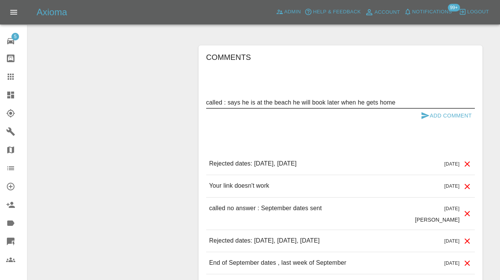
type textarea "called : says he is at the beach he will book later when he gets home"
click at [431, 119] on button "Add Comment" at bounding box center [446, 116] width 57 height 14
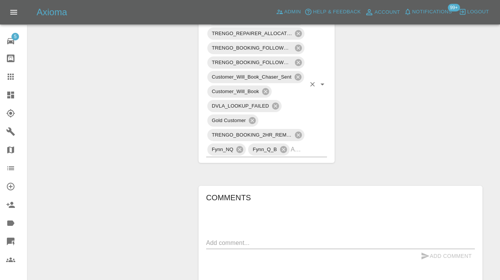
scroll to position [440, 0]
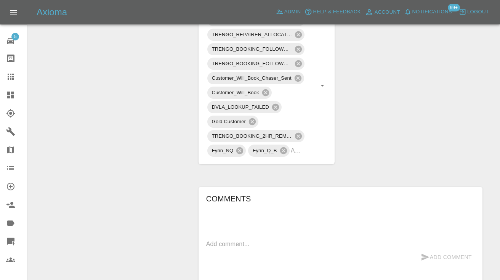
click at [13, 79] on icon at bounding box center [11, 77] width 6 height 6
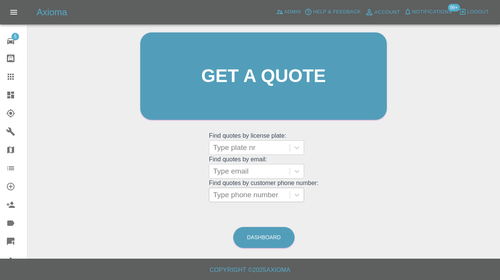
scroll to position [51, 0]
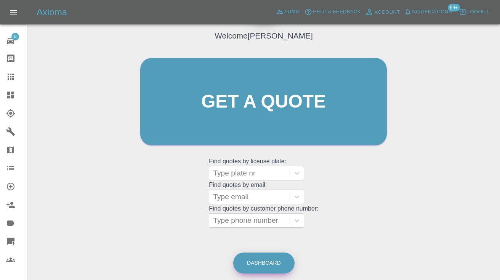
click at [263, 262] on link "Dashboard" at bounding box center [263, 262] width 61 height 21
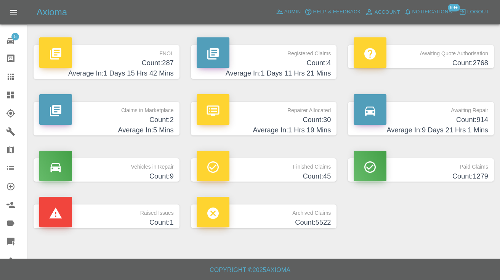
click at [482, 121] on h4 "Count: 914" at bounding box center [421, 120] width 134 height 10
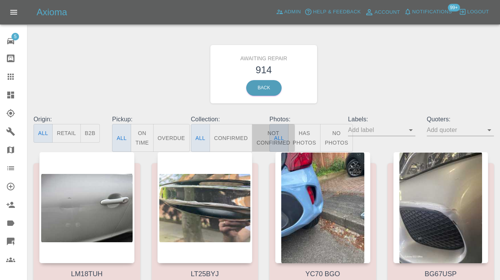
click at [264, 135] on button "Not Confirmed" at bounding box center [273, 138] width 43 height 28
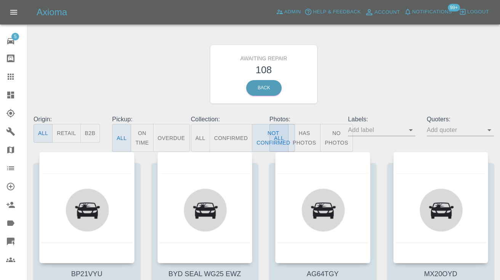
click at [391, 94] on div "Awaiting Repair 108 Back" at bounding box center [264, 74] width 472 height 81
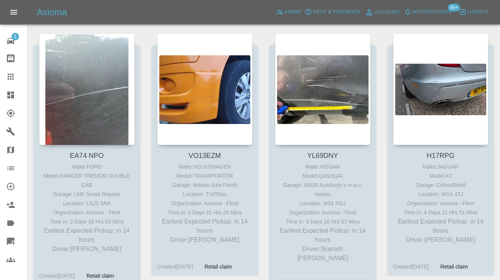
scroll to position [376, 0]
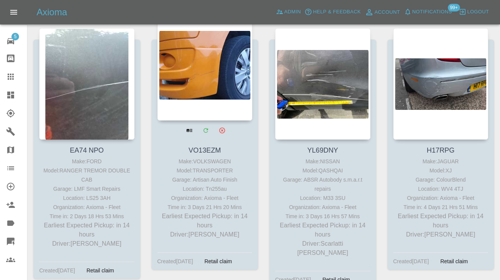
click at [202, 93] on div at bounding box center [204, 64] width 95 height 111
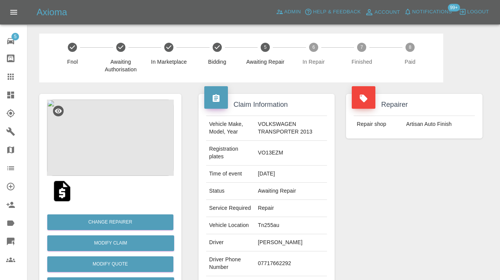
click at [275, 264] on td "07717662292" at bounding box center [291, 263] width 72 height 25
copy td "07717662292"
click at [431, 196] on div "Repairer Repair shop Artisan Auto Finish" at bounding box center [414, 199] width 148 height 235
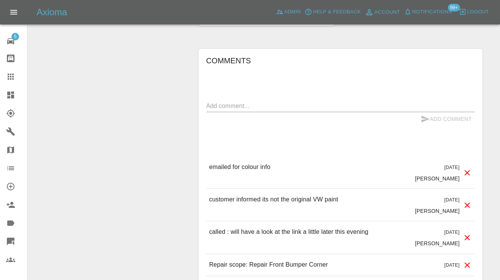
scroll to position [667, 0]
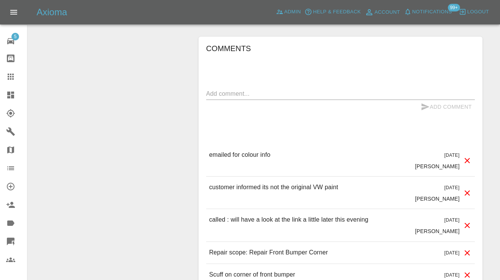
click at [242, 98] on div "x" at bounding box center [340, 94] width 269 height 12
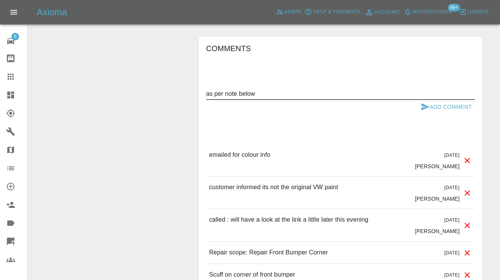
type textarea "as per note below"
click at [421, 107] on icon "submit" at bounding box center [425, 106] width 8 height 7
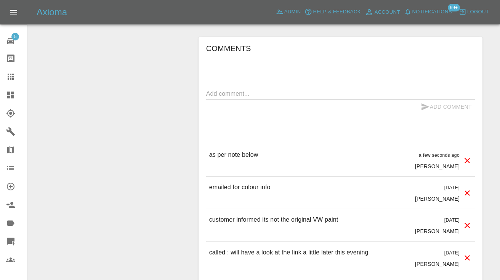
click at [13, 74] on icon at bounding box center [11, 77] width 6 height 6
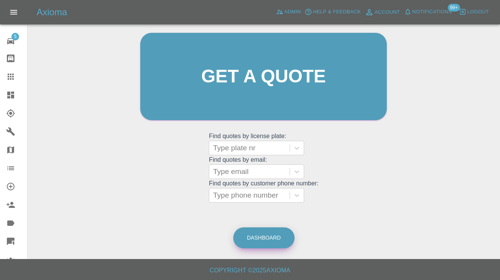
click at [266, 239] on link "Dashboard" at bounding box center [263, 237] width 61 height 21
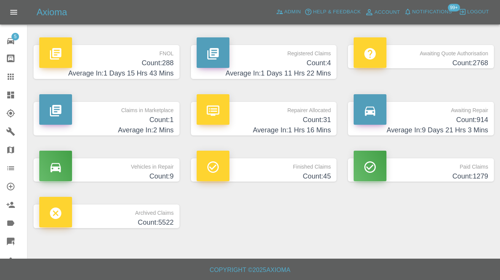
click at [468, 121] on h4 "Count: 914" at bounding box center [421, 120] width 134 height 10
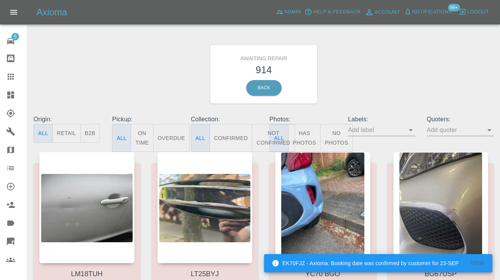
click at [264, 140] on button "Not Confirmed" at bounding box center [273, 138] width 43 height 28
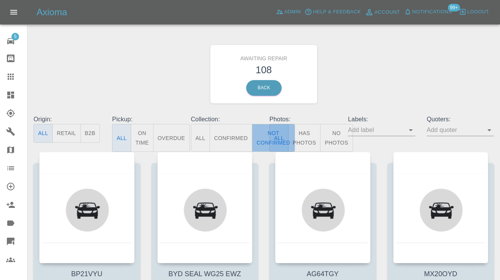
click at [262, 139] on button "Not Confirmed" at bounding box center [273, 138] width 43 height 28
click at [379, 37] on div "Awaiting Repair 108 Back" at bounding box center [264, 74] width 472 height 81
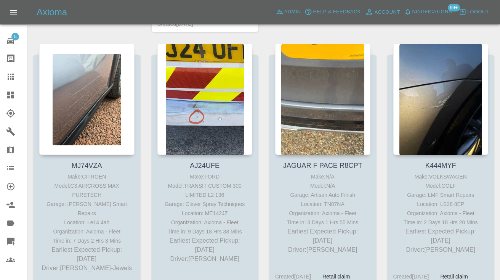
scroll to position [2469, 0]
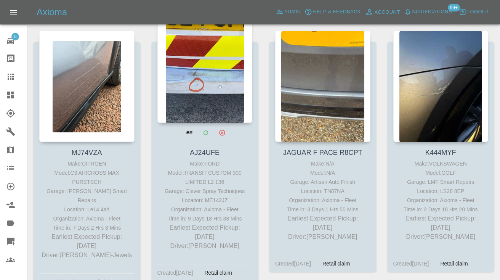
click at [198, 49] on div at bounding box center [204, 66] width 95 height 111
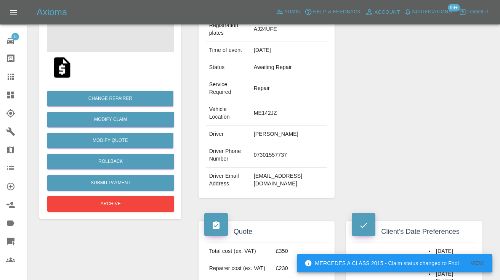
scroll to position [125, 0]
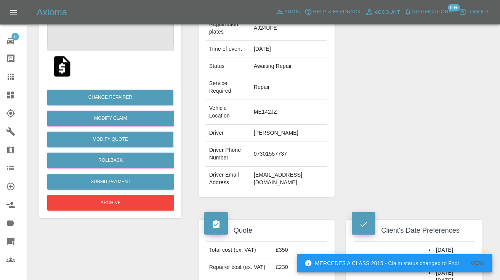
click at [263, 167] on td "07301557737" at bounding box center [289, 154] width 77 height 25
copy td "07301557737"
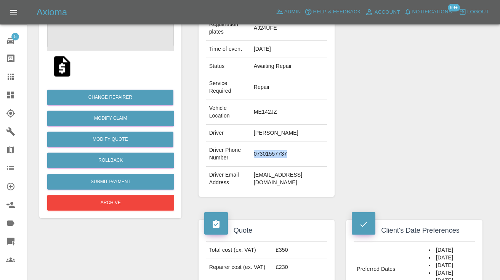
click at [398, 120] on div "Repairer Repair shop Clever Spray Techniques" at bounding box center [414, 83] width 148 height 250
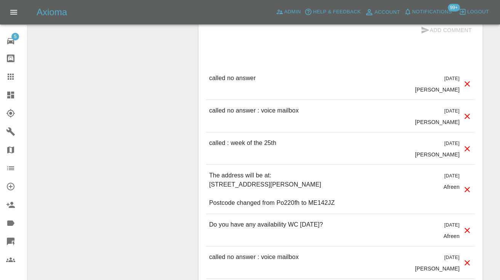
scroll to position [816, 0]
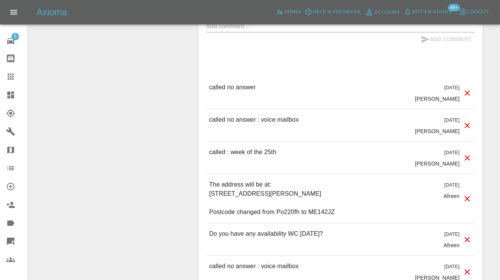
click at [211, 30] on textarea at bounding box center [340, 26] width 269 height 9
click at [226, 30] on textarea "no_reponse" at bounding box center [340, 26] width 269 height 9
click at [249, 30] on textarea "no_response" at bounding box center [340, 26] width 269 height 9
type textarea "no_response."
click at [429, 46] on button "Add Comment" at bounding box center [446, 39] width 57 height 14
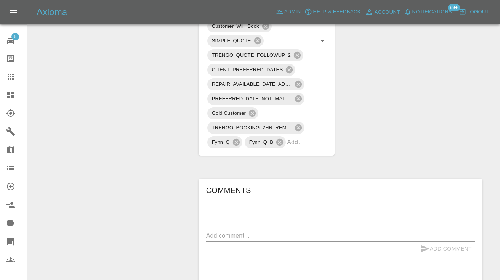
scroll to position [595, 0]
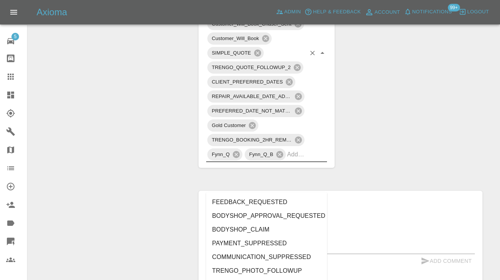
click at [295, 160] on input "text" at bounding box center [296, 154] width 19 height 12
type input "no_"
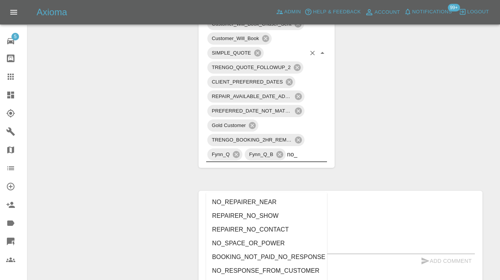
click at [247, 269] on li "NO_RESPONSE_FROM_CUSTOMER" at bounding box center [266, 271] width 121 height 14
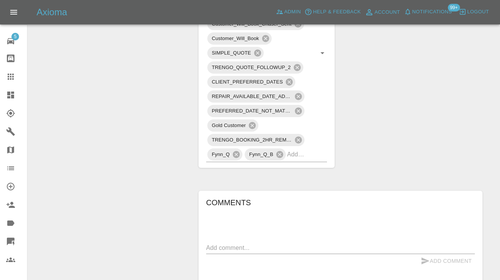
click at [151, 116] on div "Change Repairer Modify Claim Modify Quote Rollback Submit Payment Archive" at bounding box center [111, 91] width 154 height 1206
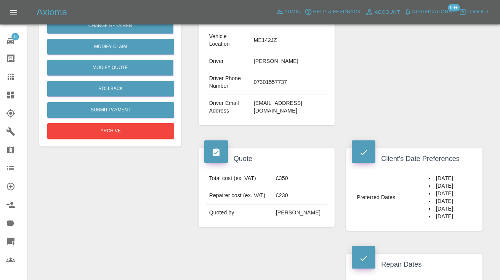
scroll to position [176, 0]
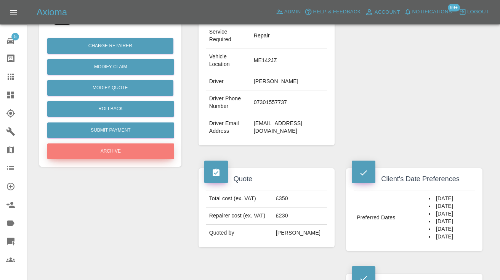
click at [117, 150] on button "Archive" at bounding box center [110, 151] width 127 height 16
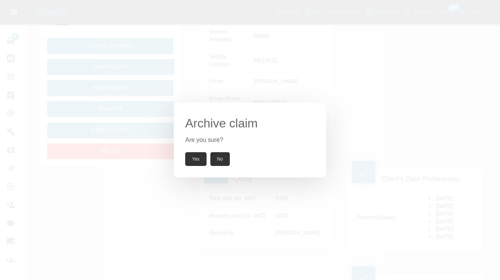
click at [197, 155] on button "Yes" at bounding box center [195, 159] width 21 height 14
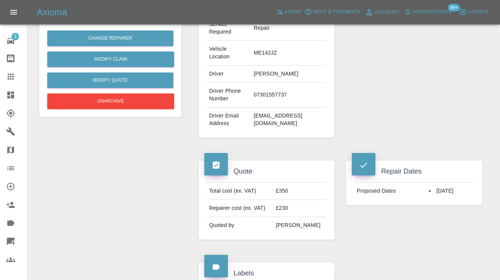
click at [10, 79] on icon at bounding box center [11, 77] width 6 height 6
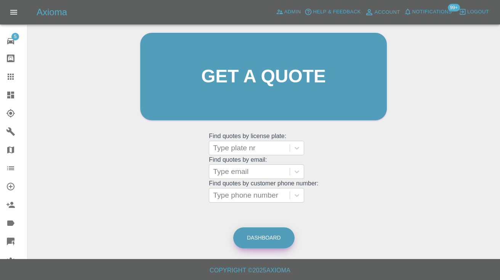
click at [275, 240] on link "Dashboard" at bounding box center [263, 237] width 61 height 21
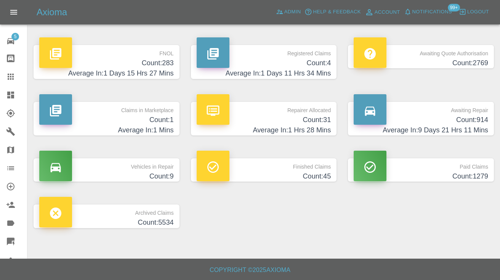
click at [463, 117] on h4 "Count: 914" at bounding box center [421, 120] width 134 height 10
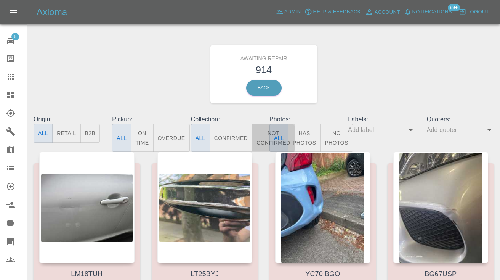
click at [265, 136] on button "Not Confirmed" at bounding box center [273, 138] width 43 height 28
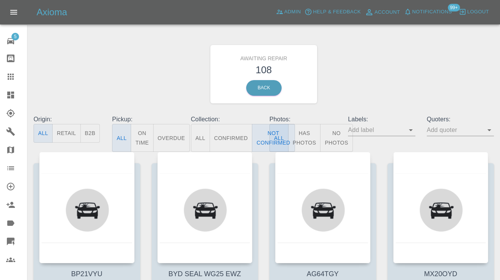
click at [408, 68] on div "Awaiting Repair 108 Back" at bounding box center [264, 74] width 472 height 81
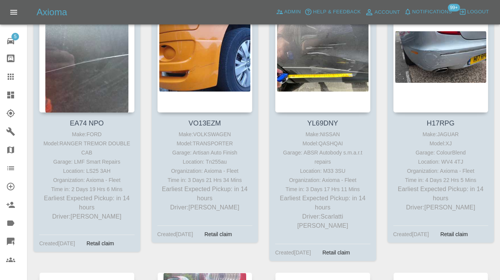
scroll to position [398, 0]
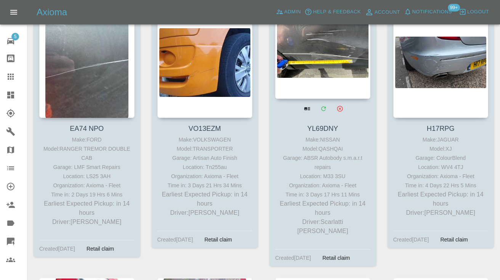
click at [343, 62] on div at bounding box center [322, 42] width 95 height 111
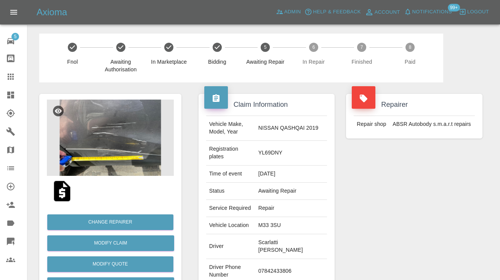
click at [290, 259] on td "07842433806" at bounding box center [291, 271] width 72 height 25
copy td "07842433806"
click at [373, 223] on div "Repairer Repair shop ABSR Autobody s.m.a.r.t repairs" at bounding box center [414, 203] width 148 height 243
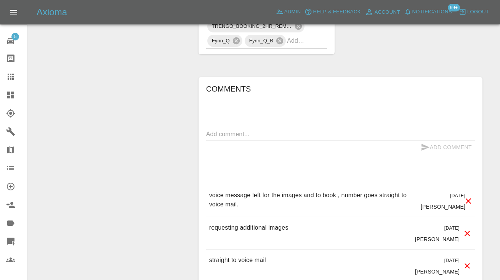
scroll to position [620, 0]
click at [221, 129] on textarea at bounding box center [340, 133] width 269 height 9
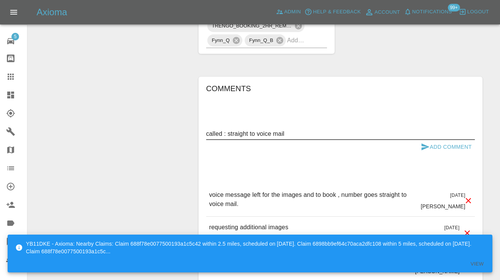
type textarea "called : straight to voice mail"
click at [424, 142] on icon "submit" at bounding box center [425, 146] width 9 height 9
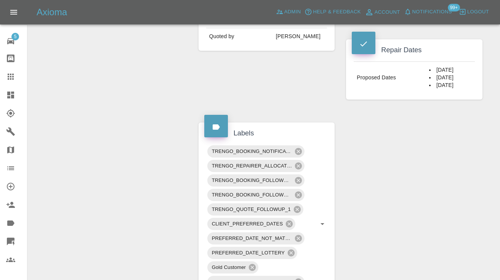
scroll to position [364, 0]
click at [11, 76] on icon at bounding box center [11, 77] width 6 height 6
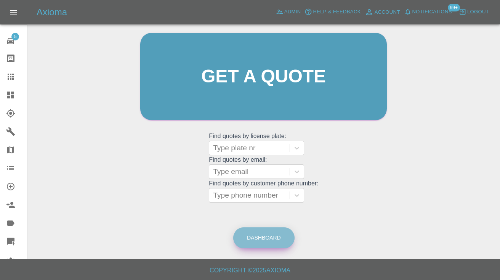
click at [272, 243] on link "Dashboard" at bounding box center [263, 237] width 61 height 21
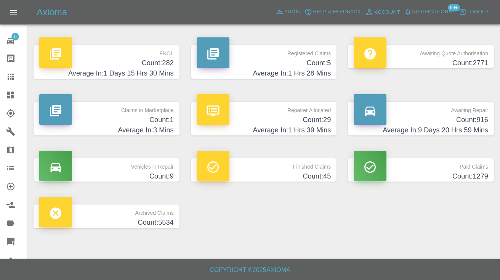
click at [475, 110] on p "Awaiting Repair" at bounding box center [421, 108] width 134 height 13
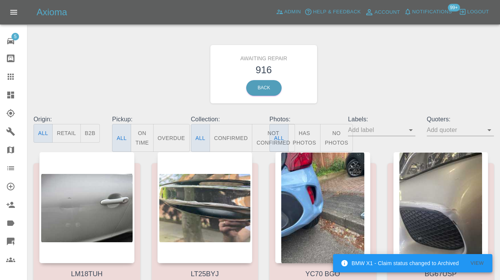
click at [260, 140] on button "Not Confirmed" at bounding box center [273, 138] width 43 height 28
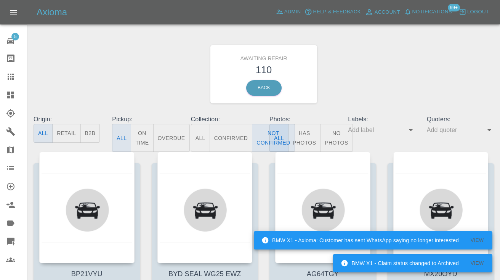
click at [411, 70] on div "Awaiting Repair 110 Back" at bounding box center [264, 74] width 472 height 81
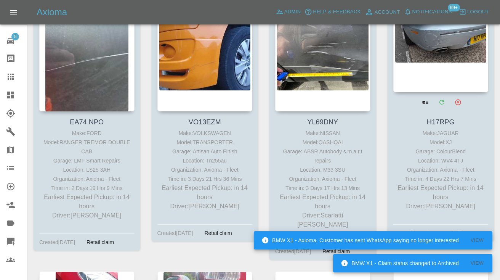
scroll to position [407, 0]
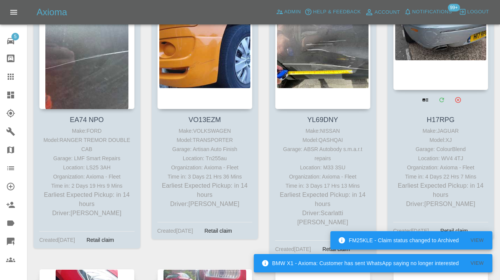
click at [448, 43] on div at bounding box center [440, 34] width 95 height 111
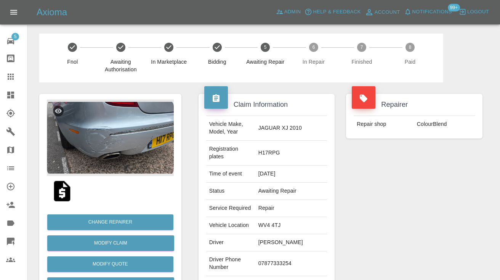
click at [270, 264] on td "07877333254" at bounding box center [291, 263] width 72 height 25
copy td "07877333254"
click at [368, 216] on div "Repairer Repair shop ColourBlend" at bounding box center [414, 199] width 148 height 235
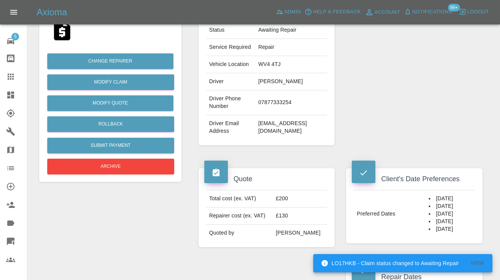
scroll to position [141, 0]
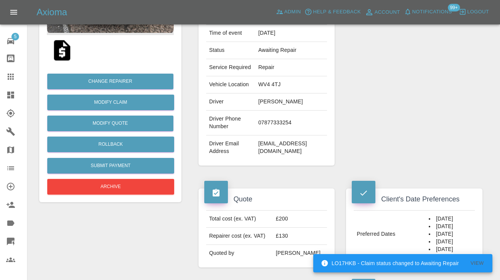
click at [271, 123] on td "07877333254" at bounding box center [291, 122] width 72 height 25
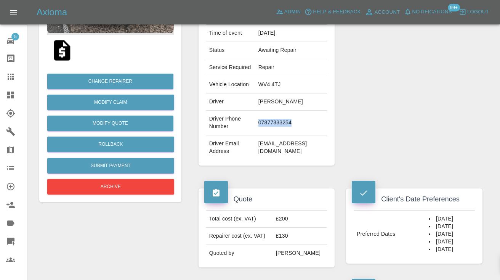
copy td "07877333254"
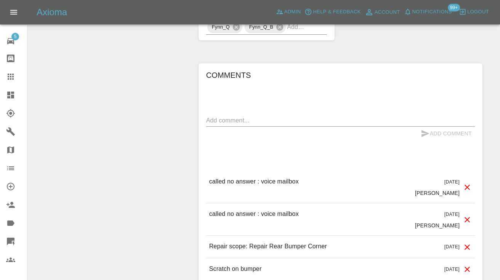
scroll to position [763, 0]
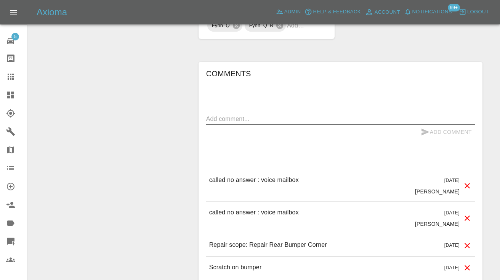
click at [210, 118] on textarea at bounding box center [340, 118] width 269 height 9
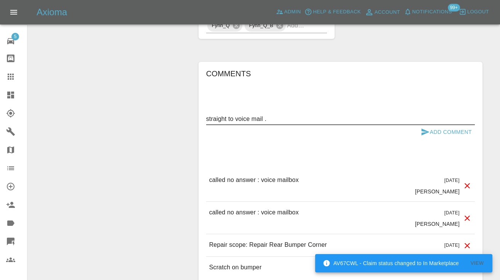
type textarea "straight to voice mail ."
click at [423, 129] on icon "submit" at bounding box center [425, 131] width 8 height 7
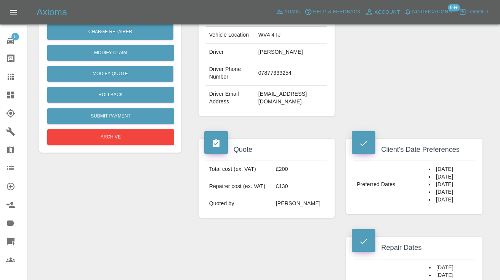
scroll to position [178, 0]
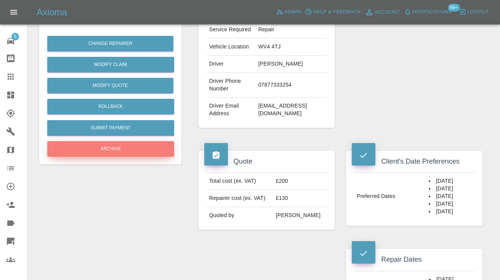
click at [116, 151] on button "Archive" at bounding box center [110, 149] width 127 height 16
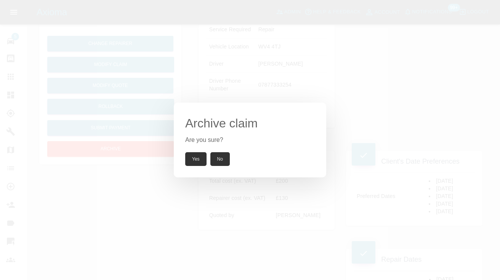
click at [188, 168] on div "Archive claim Are you sure? Yes No" at bounding box center [250, 139] width 152 height 75
click at [198, 158] on button "Yes" at bounding box center [195, 159] width 21 height 14
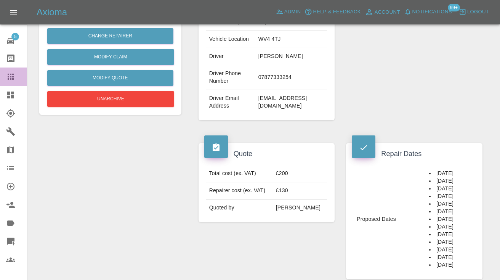
click at [11, 74] on icon at bounding box center [11, 77] width 6 height 6
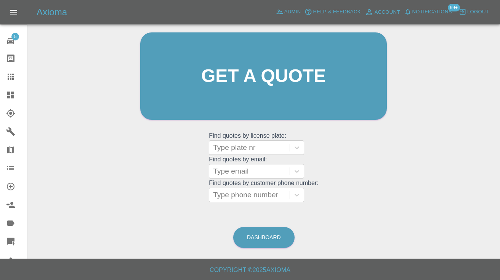
scroll to position [51, 0]
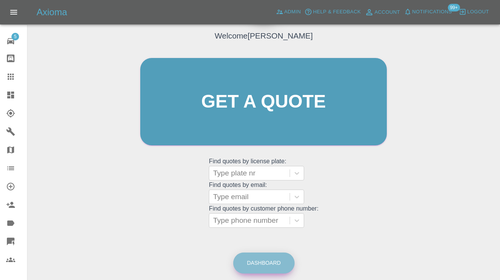
click at [269, 258] on link "Dashboard" at bounding box center [263, 262] width 61 height 21
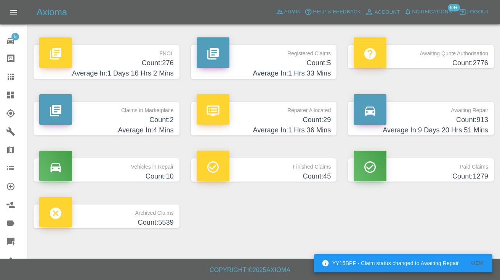
click at [474, 118] on h4 "Count: 913" at bounding box center [421, 120] width 134 height 10
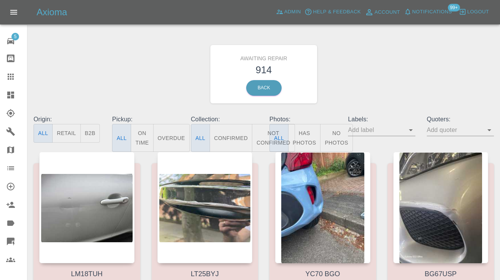
click at [261, 133] on button "Not Confirmed" at bounding box center [273, 138] width 43 height 28
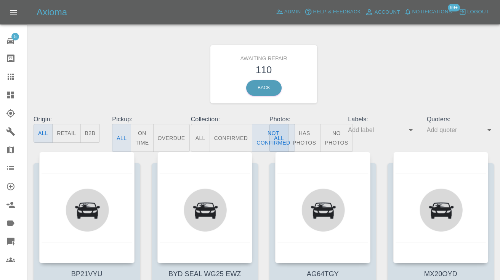
click at [392, 56] on div "Awaiting Repair 110 Back" at bounding box center [264, 74] width 472 height 81
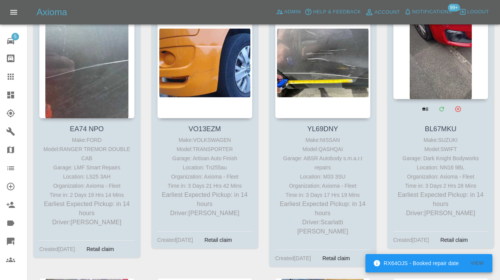
scroll to position [386, 0]
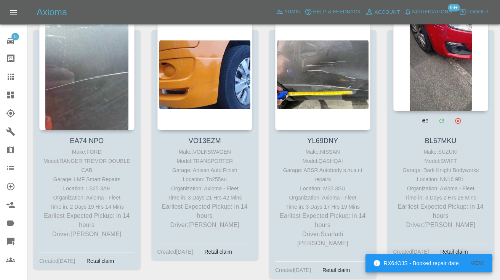
click at [434, 45] on div at bounding box center [440, 55] width 95 height 111
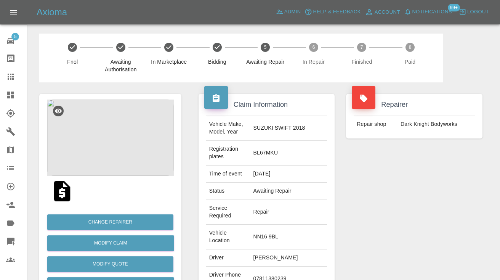
click at [274, 266] on td "07811380239" at bounding box center [288, 278] width 77 height 25
click at [351, 233] on div "Repairer Repair shop Dark Knight Bodyworks" at bounding box center [414, 211] width 148 height 258
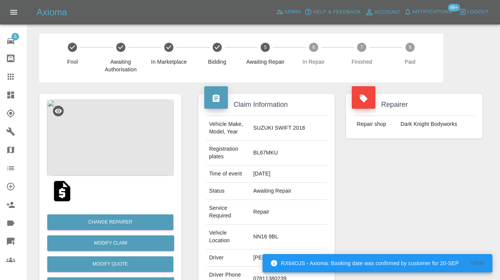
drag, startPoint x: 304, startPoint y: 257, endPoint x: 275, endPoint y: 257, distance: 29.0
click at [275, 257] on div "RX64OJS - Axioma: Booking date was confirmed by customer for 20-SEP View" at bounding box center [378, 263] width 230 height 18
click at [344, 227] on div "Repairer Repair shop Dark Knight Bodyworks" at bounding box center [414, 211] width 148 height 258
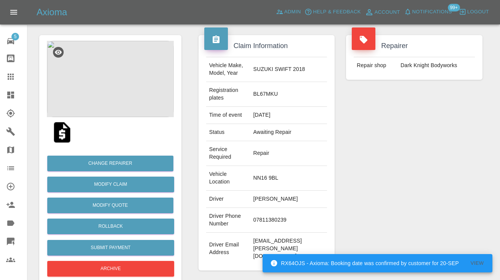
scroll to position [78, 0]
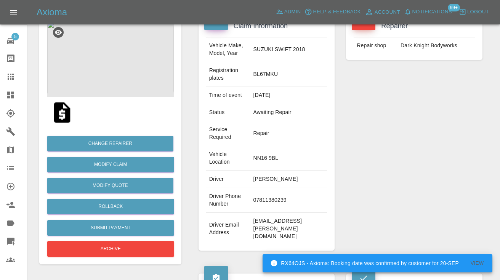
click at [289, 188] on td "07811380239" at bounding box center [288, 200] width 77 height 25
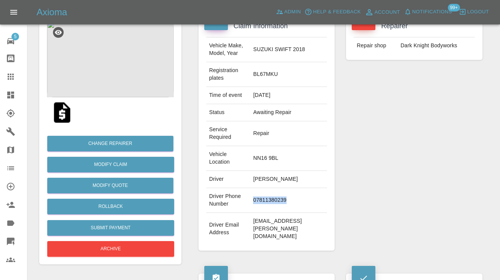
copy td "07811380239"
click at [415, 126] on div "Repairer Repair shop Dark Knight Bodyworks" at bounding box center [414, 133] width 148 height 258
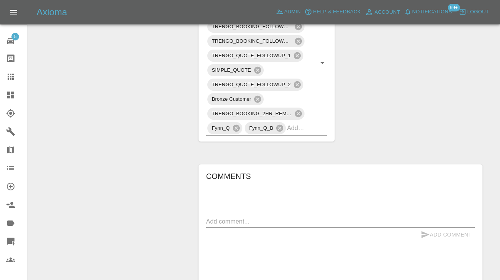
scroll to position [474, 0]
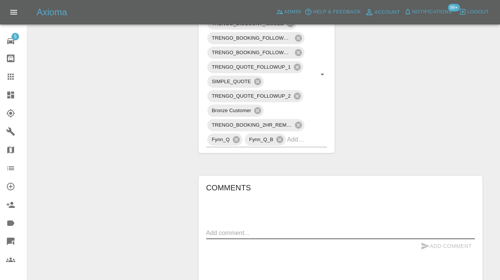
click at [252, 228] on textarea at bounding box center [340, 232] width 269 height 9
type textarea "called no answer : voicemailbox"
click at [423, 241] on icon "submit" at bounding box center [425, 245] width 9 height 9
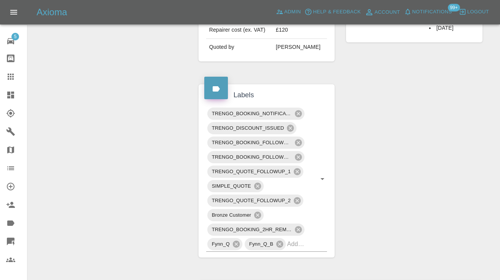
scroll to position [370, 0]
click at [287, 237] on input "text" at bounding box center [296, 243] width 19 height 12
type input "customer_will"
click at [285, 241] on li "Customer_Will_Book" at bounding box center [266, 244] width 121 height 14
click at [145, 144] on div "Change Repairer Modify Claim Modify Quote Rollback Submit Payment Archive" at bounding box center [111, 133] width 154 height 841
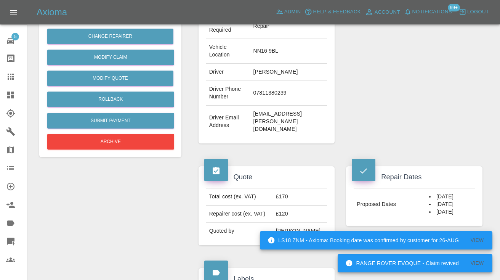
scroll to position [179, 0]
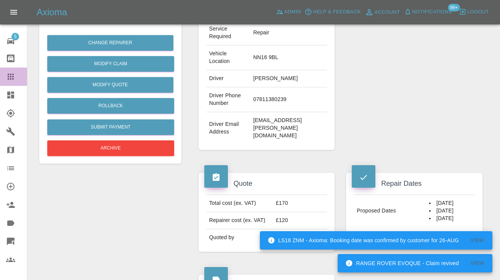
click at [15, 74] on icon at bounding box center [10, 76] width 9 height 9
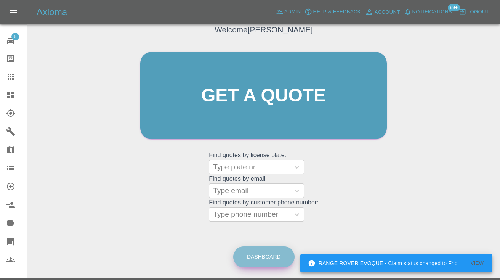
click at [264, 252] on link "Dashboard" at bounding box center [263, 256] width 61 height 21
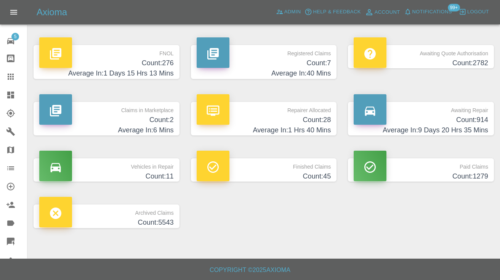
click at [459, 122] on h4 "Count: 914" at bounding box center [421, 120] width 134 height 10
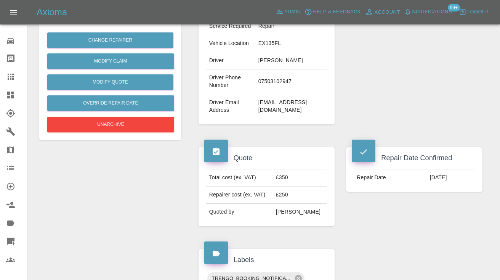
scroll to position [171, 0]
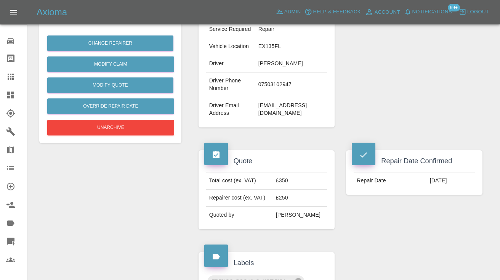
click at [263, 97] on td "07503102947" at bounding box center [291, 84] width 72 height 25
copy td "07503102947"
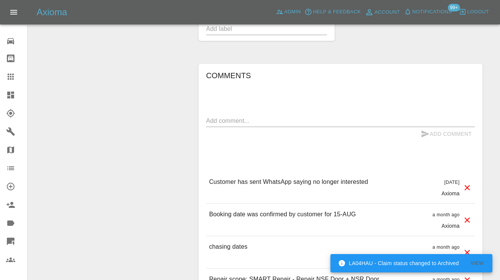
scroll to position [613, 0]
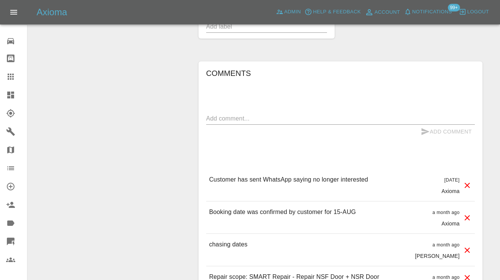
click at [318, 106] on div "Comments x Add Comment Customer has sent WhatsApp saying no longer interested […" at bounding box center [340, 188] width 269 height 243
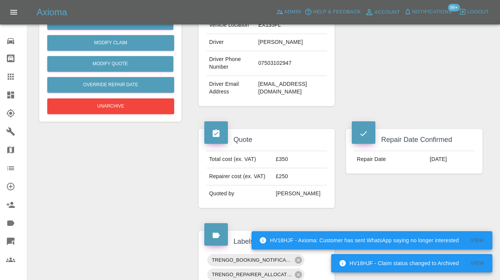
scroll to position [187, 0]
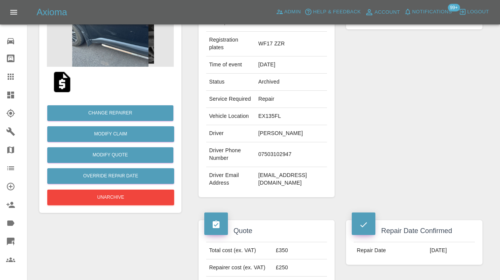
scroll to position [113, 0]
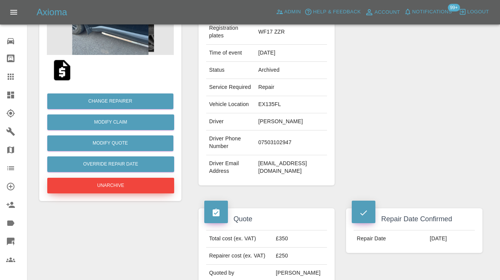
click at [114, 191] on button "Unarchive" at bounding box center [110, 186] width 127 height 16
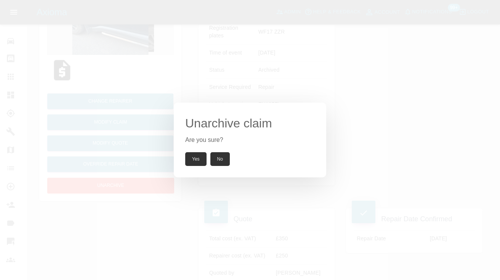
click at [192, 154] on button "Yes" at bounding box center [195, 159] width 21 height 14
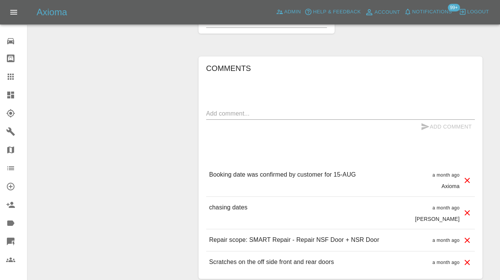
scroll to position [618, 0]
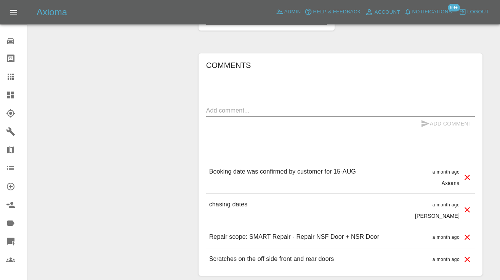
click at [235, 115] on textarea at bounding box center [340, 110] width 269 height 9
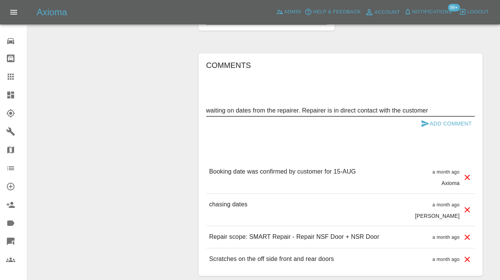
type textarea "waiting on dates from the repairer. Repairer is in direct contact with the cust…"
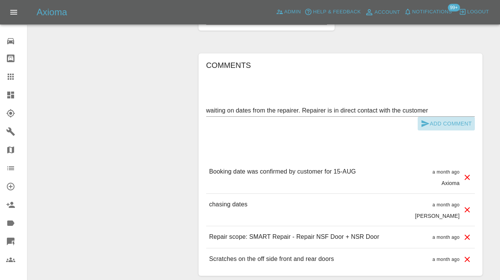
click at [427, 128] on icon "submit" at bounding box center [425, 123] width 9 height 9
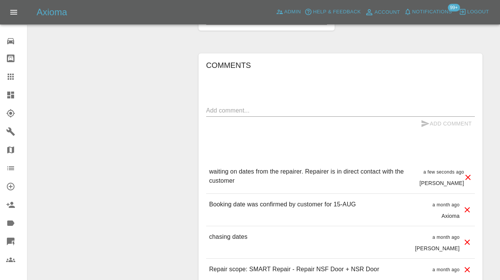
click at [10, 80] on icon at bounding box center [10, 76] width 9 height 9
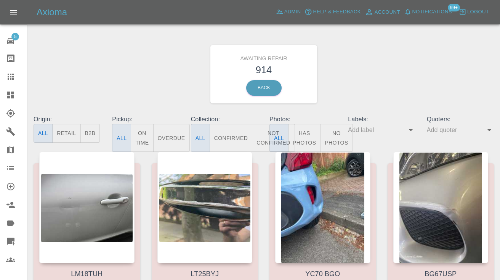
click at [263, 136] on button "Not Confirmed" at bounding box center [273, 138] width 43 height 28
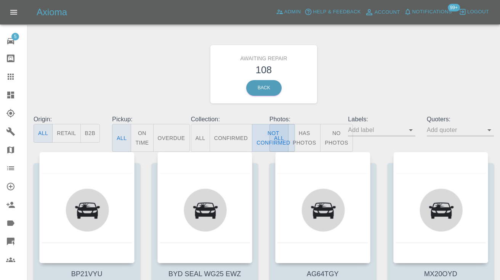
type button "false"
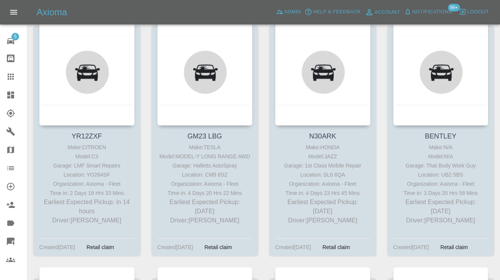
scroll to position [668, 0]
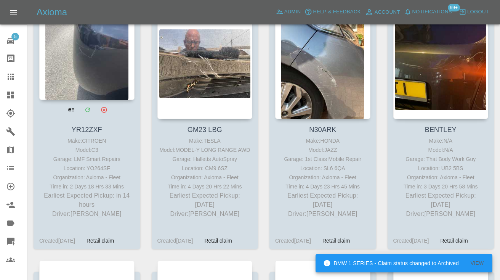
click at [90, 54] on div at bounding box center [86, 44] width 95 height 111
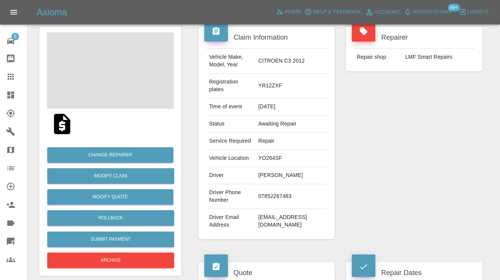
scroll to position [70, 0]
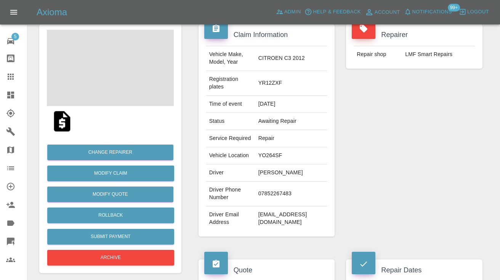
click at [273, 206] on td "07852267483" at bounding box center [291, 193] width 72 height 25
copy td "07852267483"
click at [371, 179] on div "Repairer Repair shop LMF Smart Repairs" at bounding box center [414, 130] width 148 height 235
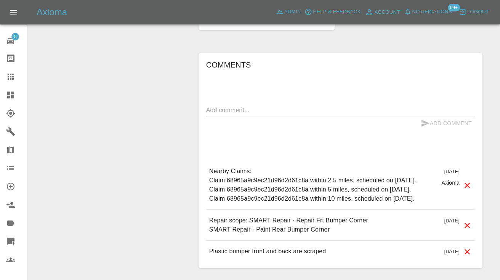
scroll to position [584, 0]
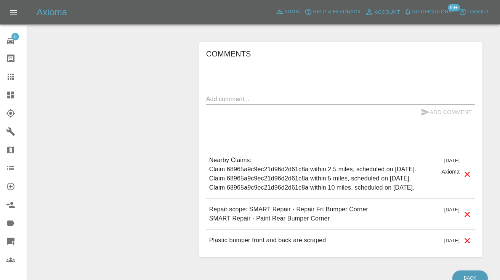
click at [264, 103] on textarea at bounding box center [340, 98] width 269 height 9
type textarea "called : booking in shortly using the link"
click at [432, 119] on button "Add Comment" at bounding box center [446, 112] width 57 height 14
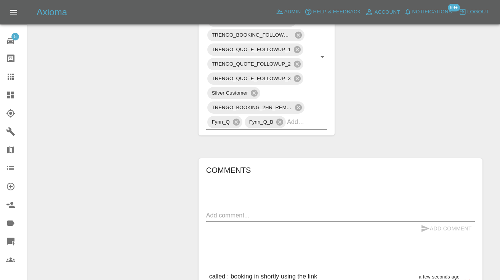
scroll to position [467, 0]
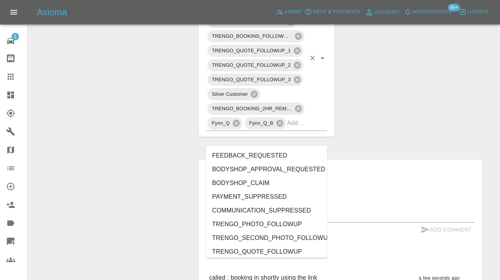
click at [299, 131] on div "TRENGO_BOOKING_NOTIFICATION TRENGO_REPAIRER_ALLOCATED TRENGO_DISCOUNT_ISSUED TR…" at bounding box center [266, 58] width 121 height 145
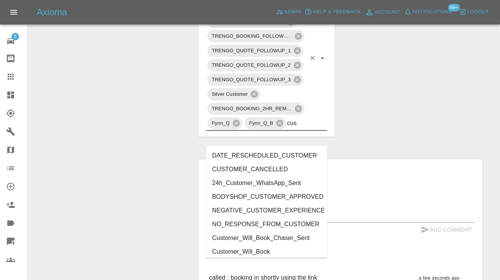
type input "cust"
click at [283, 253] on li "Customer_Will_Book" at bounding box center [266, 252] width 121 height 14
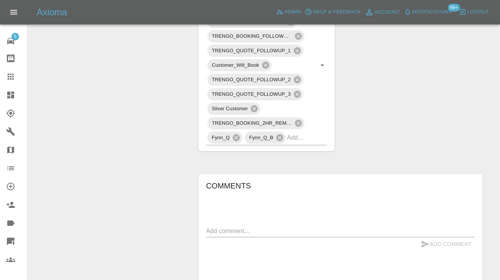
click at [128, 136] on div "Change Repairer Modify Claim Modify Quote Rollback Submit Payment Archive" at bounding box center [111, 23] width 154 height 817
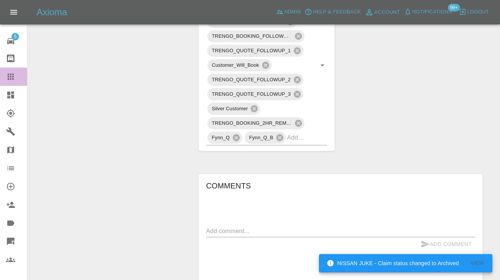
click at [18, 82] on link "Claims" at bounding box center [13, 76] width 27 height 18
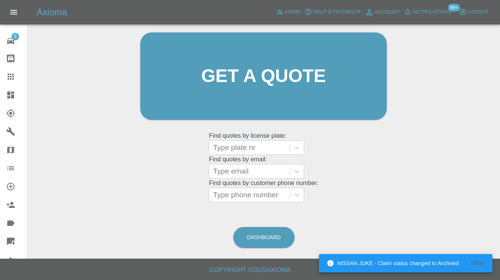
scroll to position [77, 0]
click at [276, 236] on link "Dashboard" at bounding box center [263, 237] width 61 height 21
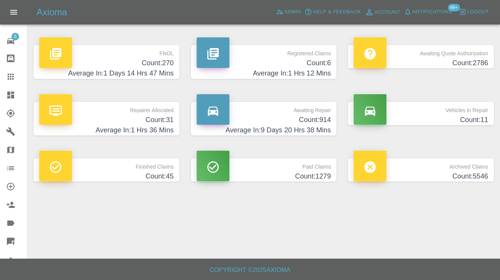
click at [321, 126] on h4 "Average In: 9 Days 20 Hrs 38 Mins" at bounding box center [264, 130] width 134 height 10
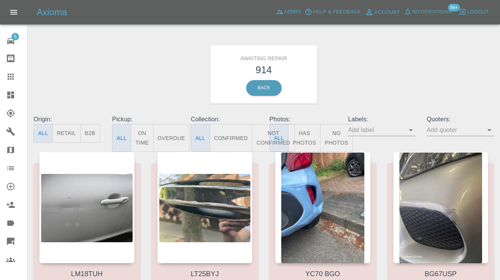
click at [259, 135] on button "Not Confirmed" at bounding box center [273, 138] width 43 height 28
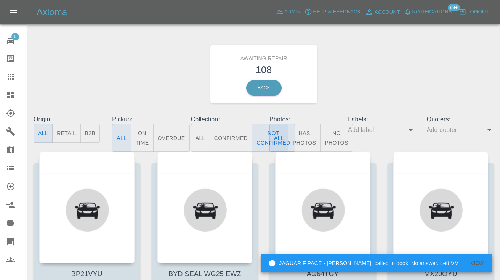
click at [404, 85] on div "Awaiting Repair 108 Back" at bounding box center [264, 74] width 472 height 81
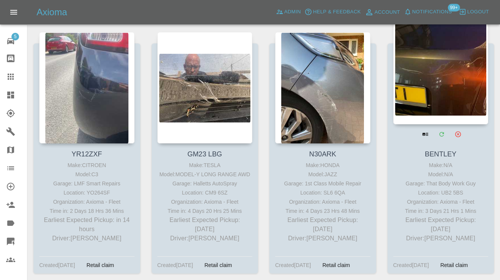
scroll to position [636, 0]
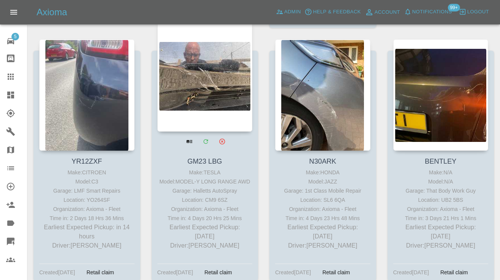
click at [216, 86] on div at bounding box center [204, 75] width 95 height 111
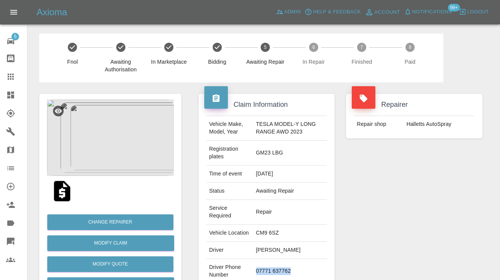
drag, startPoint x: 294, startPoint y: 270, endPoint x: 255, endPoint y: 269, distance: 39.3
click at [255, 269] on td "07771 637762" at bounding box center [290, 271] width 74 height 25
copy td "07771 637762"
click at [453, 199] on div "Repairer Repair shop Halletts AutoSpray" at bounding box center [414, 203] width 148 height 243
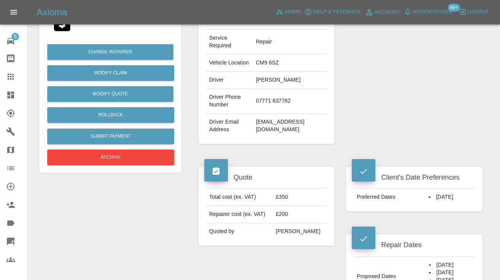
scroll to position [151, 0]
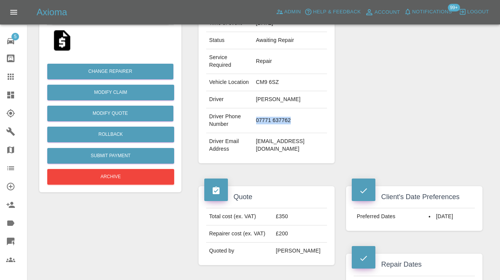
drag, startPoint x: 301, startPoint y: 120, endPoint x: 254, endPoint y: 116, distance: 47.0
click at [254, 116] on td "07771 637762" at bounding box center [290, 120] width 74 height 25
copy td "07771 637762"
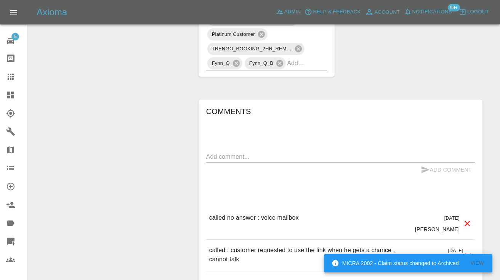
scroll to position [682, 0]
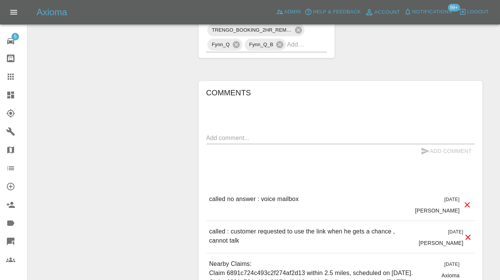
click at [225, 141] on textarea at bounding box center [340, 137] width 269 height 9
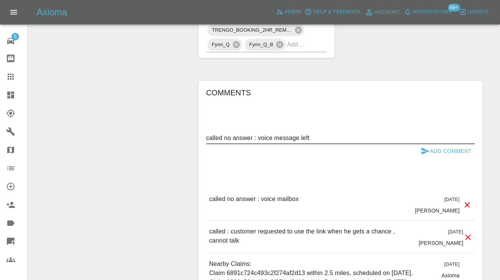
type textarea "called no answer : voice message left"
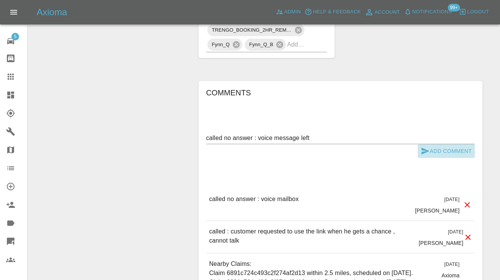
click at [424, 150] on icon "submit" at bounding box center [425, 150] width 9 height 9
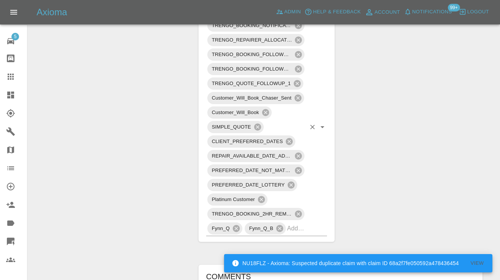
scroll to position [492, 0]
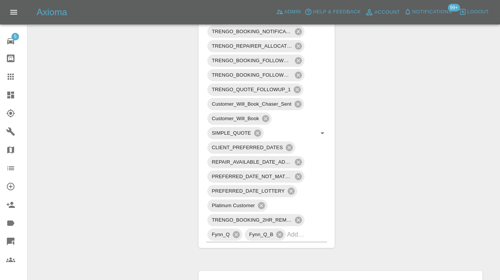
click at [15, 77] on div at bounding box center [16, 76] width 21 height 9
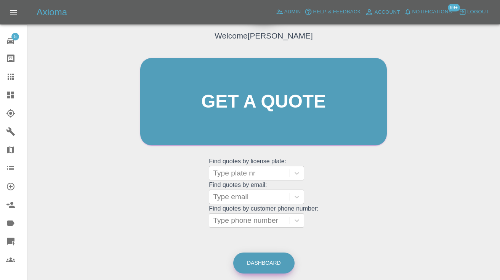
click at [274, 260] on link "Dashboard" at bounding box center [263, 262] width 61 height 21
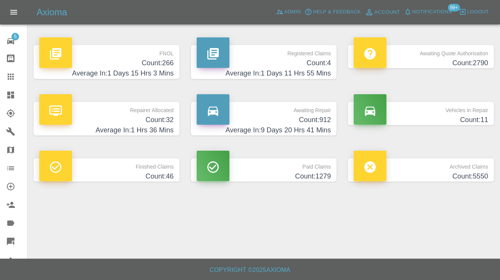
click at [316, 119] on h4 "Count: 912" at bounding box center [264, 120] width 134 height 10
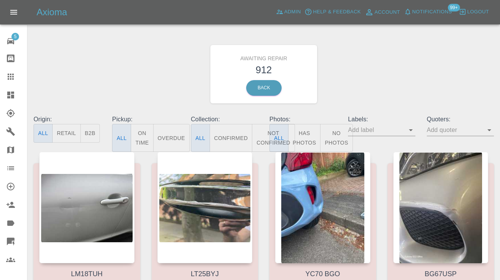
click at [267, 135] on button "Not Confirmed" at bounding box center [273, 138] width 43 height 28
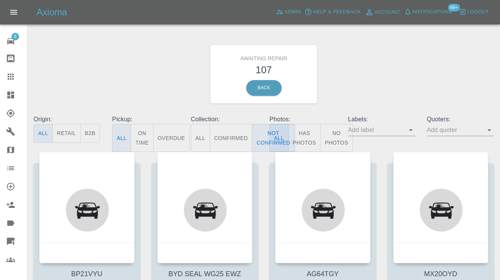
click at [349, 104] on div "Awaiting Repair 107 Back" at bounding box center [264, 74] width 472 height 81
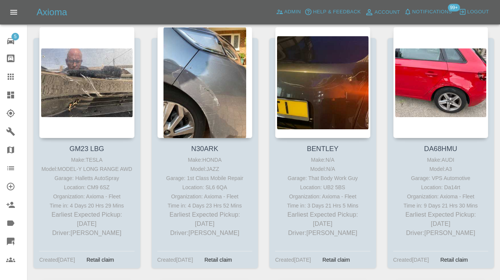
scroll to position [652, 0]
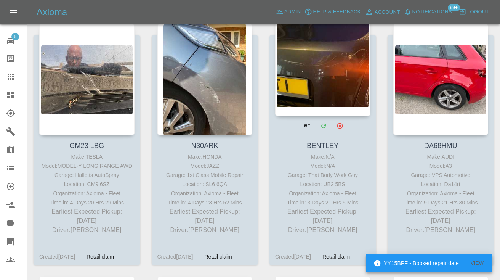
click at [323, 72] on div at bounding box center [322, 60] width 95 height 111
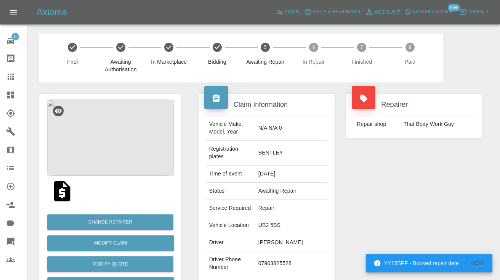
click at [281, 275] on td "07903825528" at bounding box center [291, 263] width 72 height 25
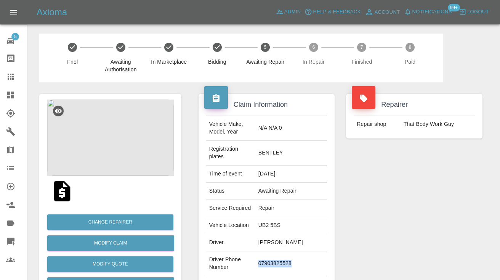
click at [281, 275] on td "07903825528" at bounding box center [291, 263] width 72 height 25
copy td "07903825528"
click at [436, 209] on div "Repairer Repair shop That Body Work Guy" at bounding box center [414, 199] width 148 height 235
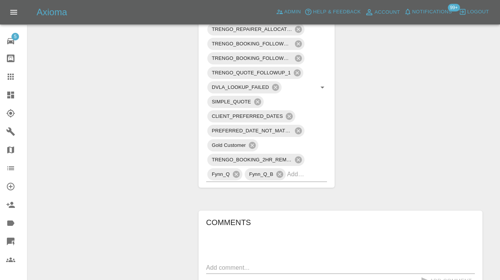
scroll to position [466, 0]
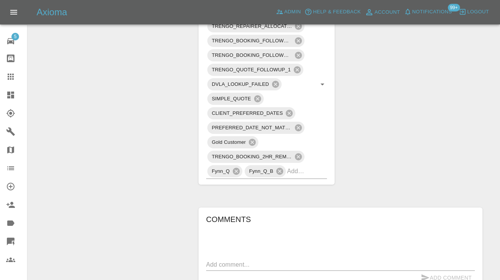
click at [473, 133] on div "Claim Information Vehicle Make, Model, Year N/A N/A 0 Registration plates BENTL…" at bounding box center [340, 112] width 295 height 992
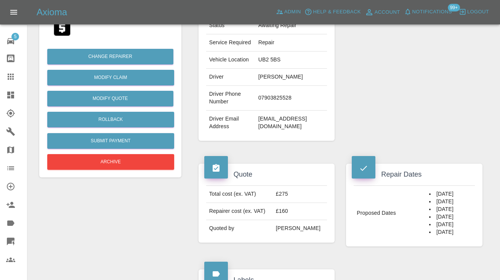
scroll to position [162, 0]
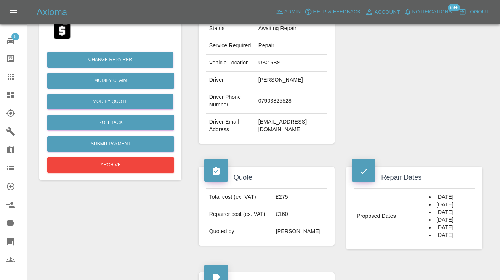
click at [275, 114] on td "07903825528" at bounding box center [291, 101] width 72 height 25
copy td "07903825528"
click at [434, 72] on div "Repairer Repair shop That Body Work Guy" at bounding box center [414, 37] width 148 height 235
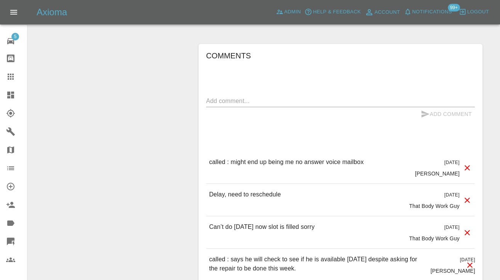
scroll to position [636, 0]
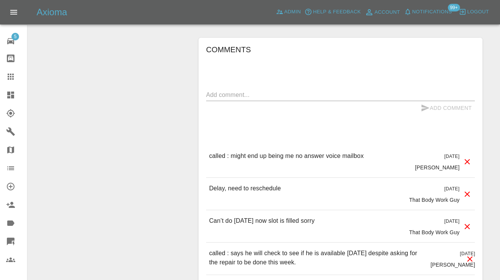
click at [237, 99] on textarea at bounding box center [340, 94] width 269 height 9
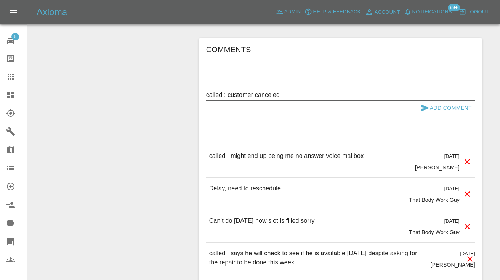
type textarea "called : customer canceled"
click at [425, 111] on icon "submit" at bounding box center [425, 107] width 8 height 7
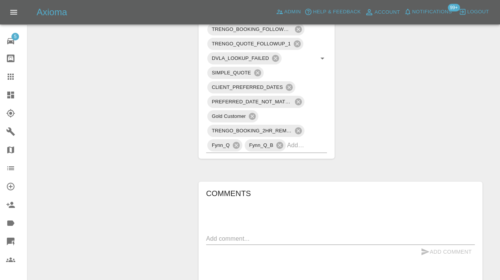
scroll to position [495, 0]
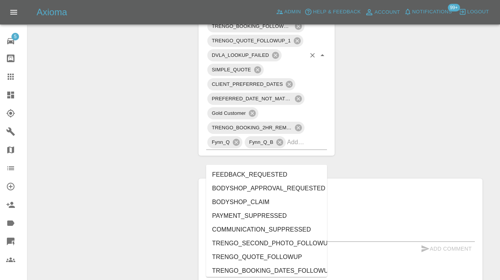
click at [318, 150] on div "TRENGO_PHOTO_FOLLOWUP TRENGO_BOOKING_NOTIFICATION TRENGO_REPAIRER_ALLOCATED TRE…" at bounding box center [266, 55] width 121 height 189
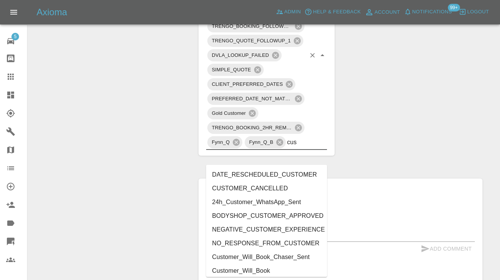
type input "cust"
click at [272, 189] on li "CUSTOMER_CANCELLED" at bounding box center [266, 188] width 121 height 14
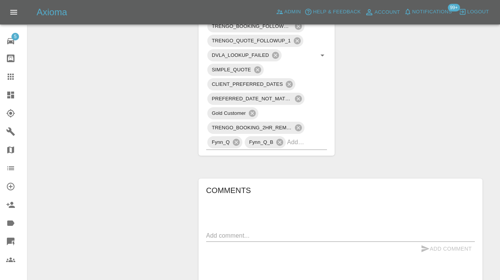
click at [443, 113] on div "Claim Information Vehicle Make, Model, Year N/A N/A 0 Registration plates BENTL…" at bounding box center [340, 99] width 295 height 1024
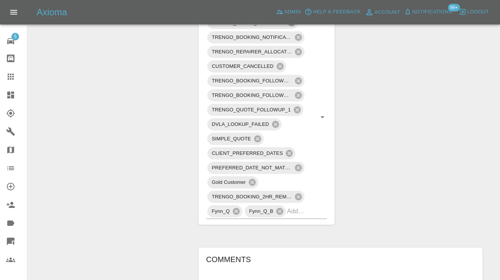
scroll to position [460, 0]
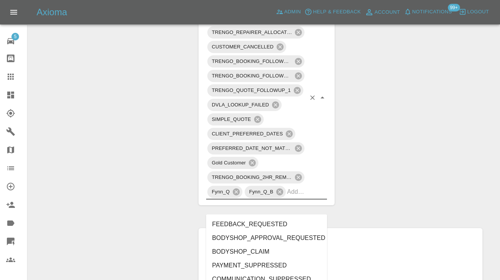
click at [302, 197] on input "text" at bounding box center [296, 192] width 19 height 12
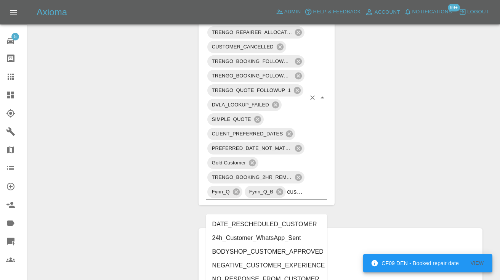
type input "customer"
click at [390, 187] on div "Claim Information Vehicle Make, Model, Year N/A N/A 0 Registration plates BENTL…" at bounding box center [340, 141] width 295 height 1039
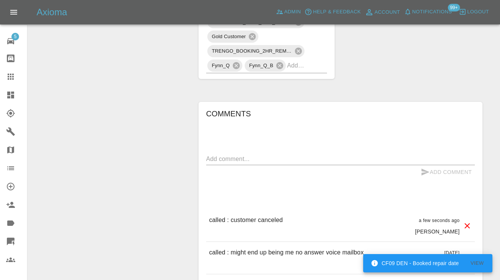
scroll to position [588, 0]
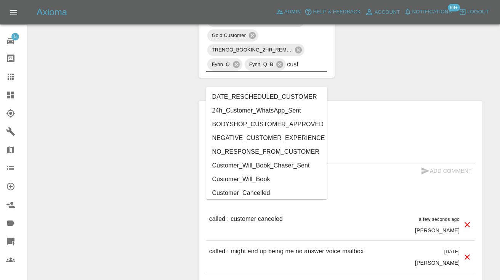
type input "cust"
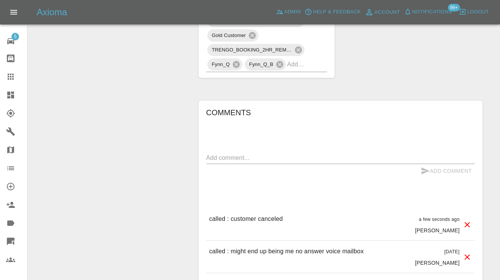
click at [164, 68] on div "Change Repairer Modify Claim Modify Quote Rollback Submit Payment Archive" at bounding box center [111, 14] width 154 height 1039
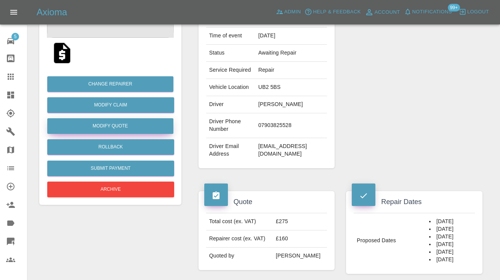
scroll to position [135, 0]
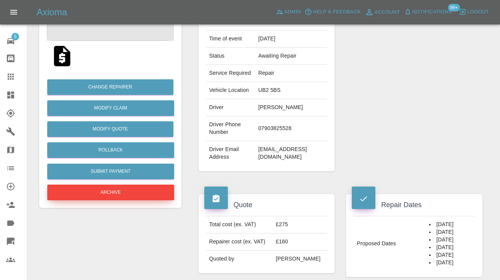
click at [94, 194] on button "Archive" at bounding box center [110, 192] width 127 height 16
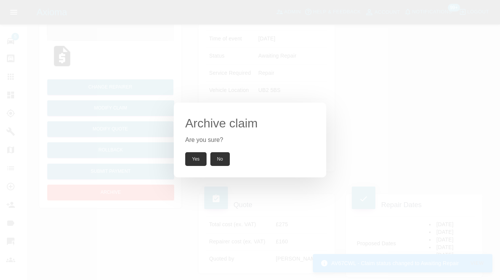
click at [197, 160] on button "Yes" at bounding box center [195, 159] width 21 height 14
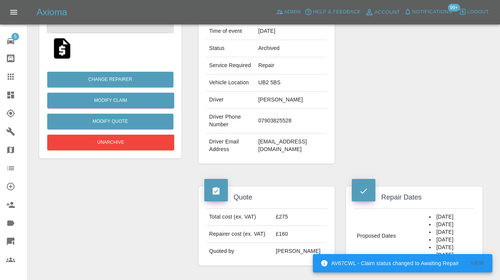
click at [16, 72] on div at bounding box center [16, 76] width 21 height 9
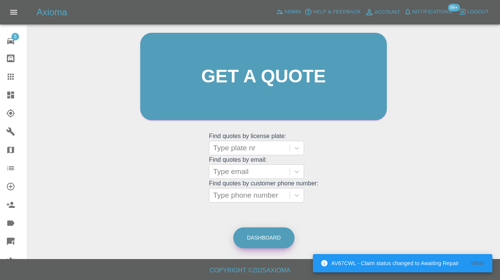
click at [257, 238] on link "Dashboard" at bounding box center [263, 237] width 61 height 21
